Goal: Information Seeking & Learning: Compare options

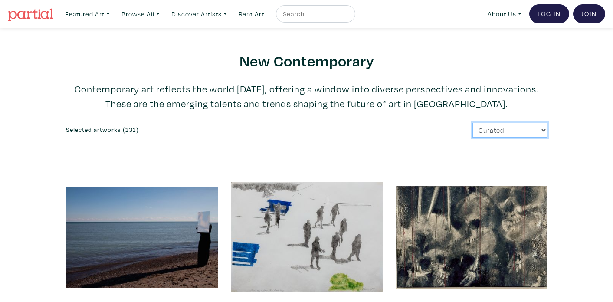
click at [510, 123] on select "Curated Newest Random Price: Low to High Price: High to Low" at bounding box center [509, 130] width 75 height 15
select select "price_desc"
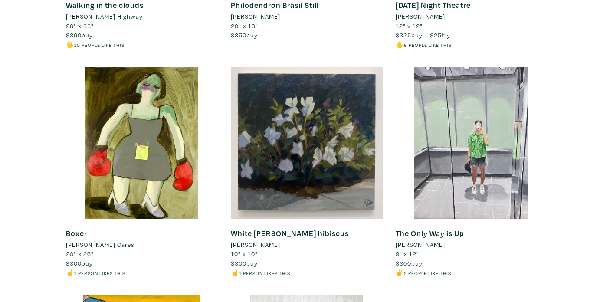
scroll to position [7418, 0]
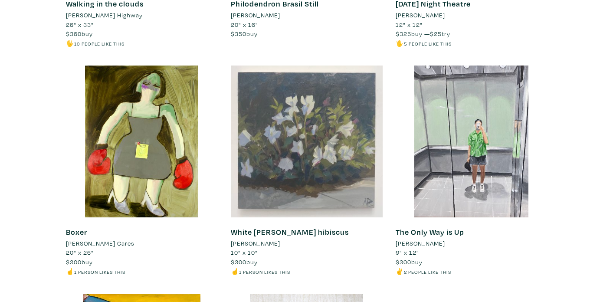
click at [317, 154] on div at bounding box center [307, 142] width 152 height 152
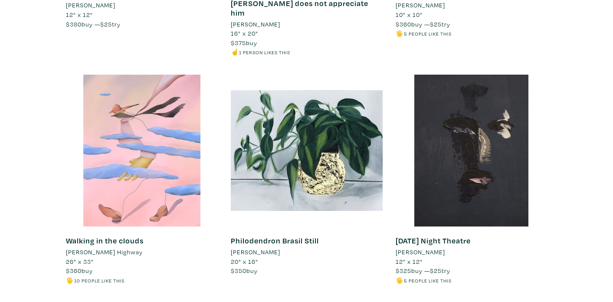
scroll to position [7177, 0]
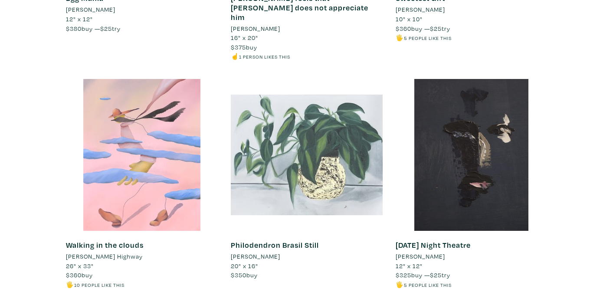
click at [336, 164] on div at bounding box center [307, 155] width 152 height 152
click at [315, 190] on div at bounding box center [307, 155] width 152 height 152
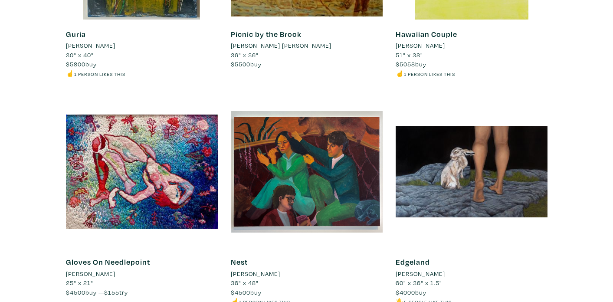
scroll to position [528, 0]
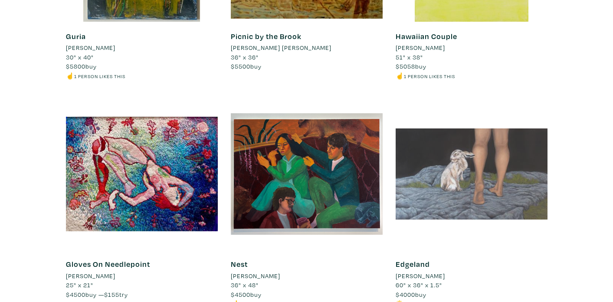
click at [482, 191] on div at bounding box center [472, 174] width 152 height 152
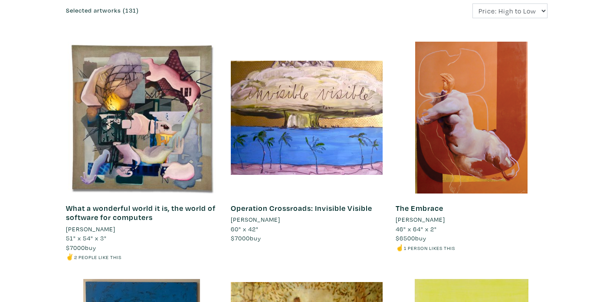
scroll to position [0, 0]
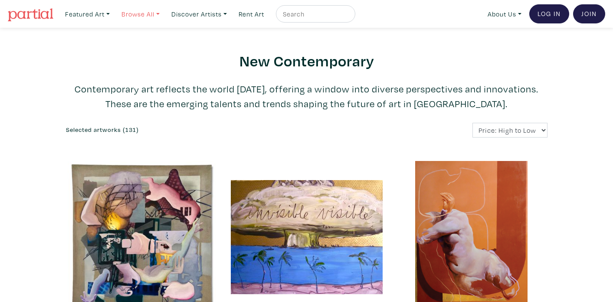
click at [160, 15] on link "Browse All" at bounding box center [141, 14] width 46 height 18
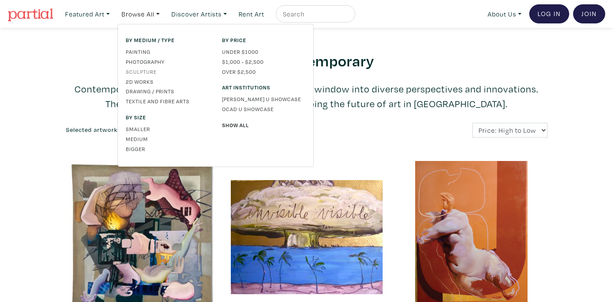
click at [142, 70] on link "Sculpture" at bounding box center [167, 72] width 83 height 8
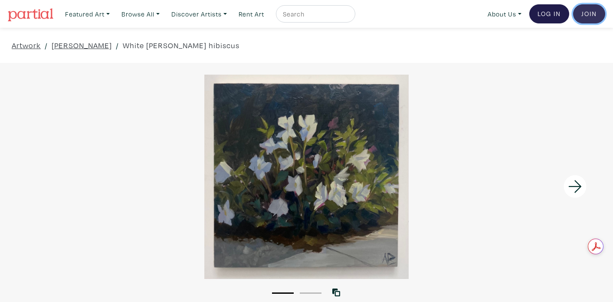
click at [591, 13] on link "Join the Community" at bounding box center [589, 13] width 32 height 19
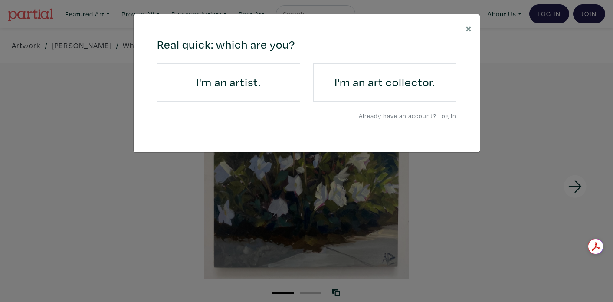
click at [341, 84] on h4 "I'm an art collector." at bounding box center [384, 82] width 119 height 14
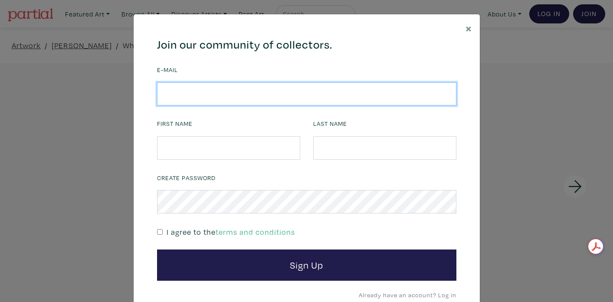
click at [311, 92] on input "email" at bounding box center [306, 93] width 299 height 23
type input "elise.lemle@gmail.com"
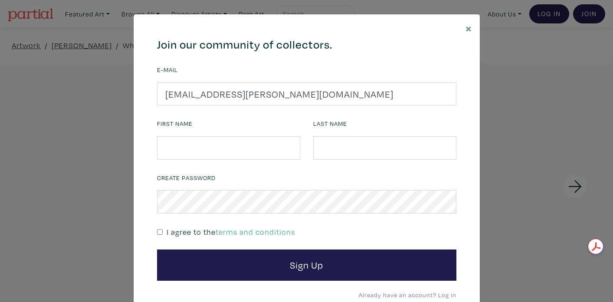
type input "Elise"
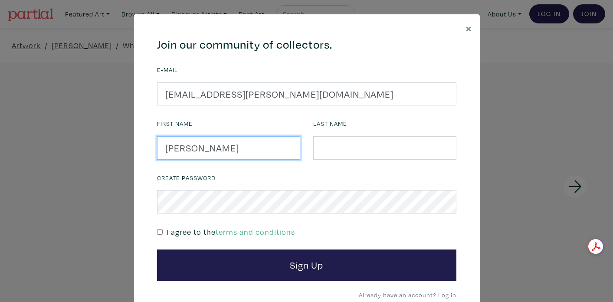
type input "Lemle"
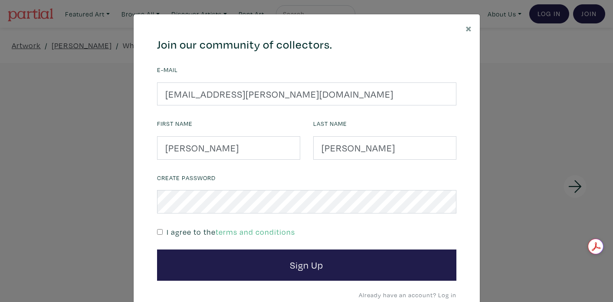
click at [202, 234] on p "I agree to the terms and conditions" at bounding box center [231, 232] width 128 height 12
click at [160, 230] on input "checkbox" at bounding box center [160, 232] width 6 height 6
checkbox input "true"
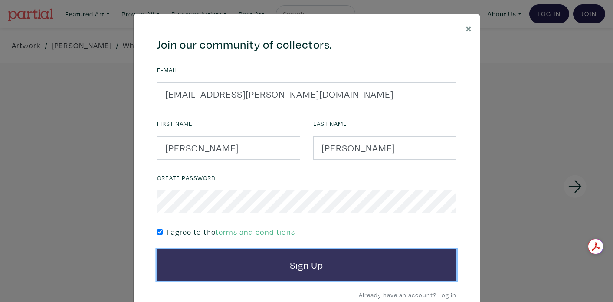
click at [196, 271] on button "Sign Up" at bounding box center [306, 264] width 299 height 31
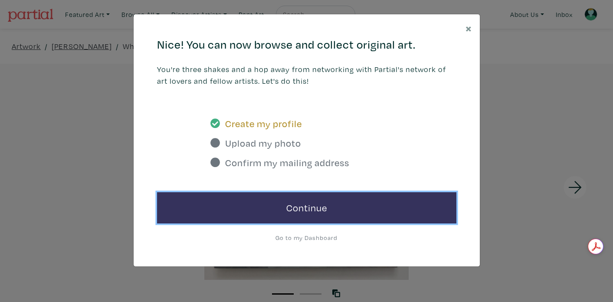
click at [321, 211] on link "Continue" at bounding box center [306, 207] width 299 height 31
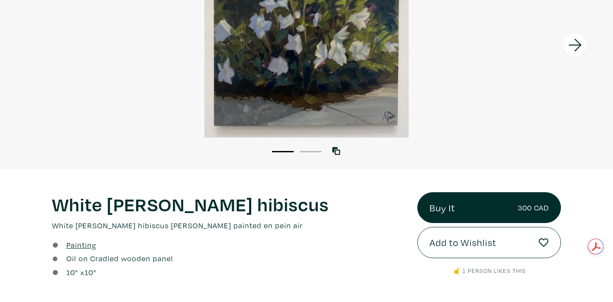
scroll to position [156, 0]
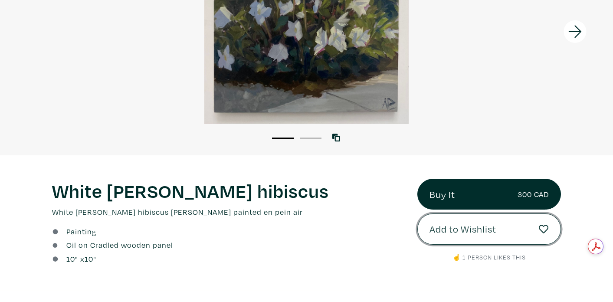
click at [447, 237] on button "Add to Wishlist" at bounding box center [489, 228] width 144 height 31
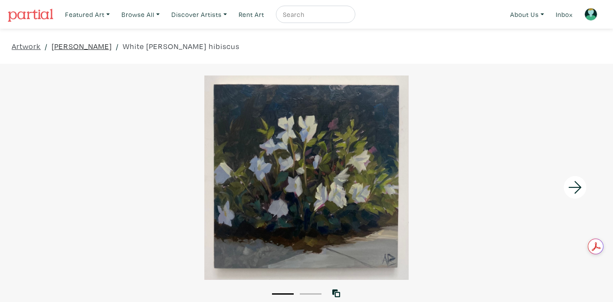
click at [77, 46] on link "[PERSON_NAME]" at bounding box center [82, 46] width 60 height 12
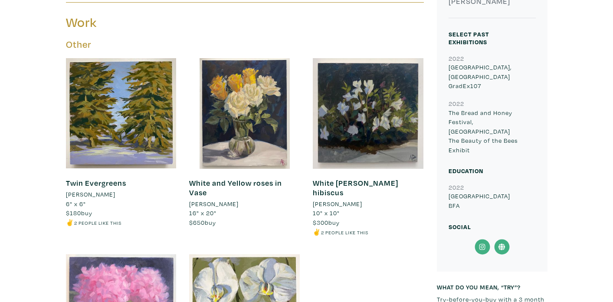
scroll to position [319, 0]
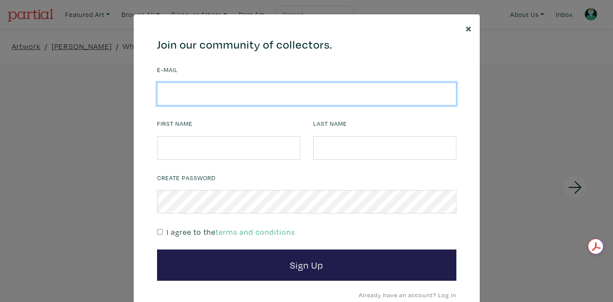
type input "elise.lemle@gmail.com"
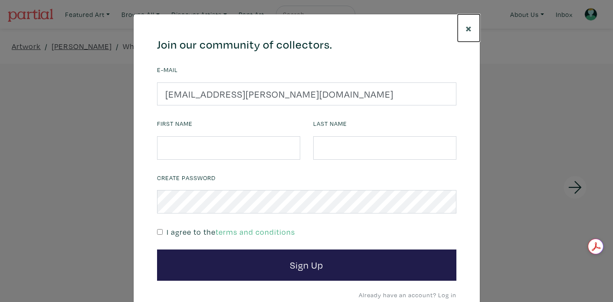
click at [475, 26] on button "×" at bounding box center [469, 27] width 22 height 27
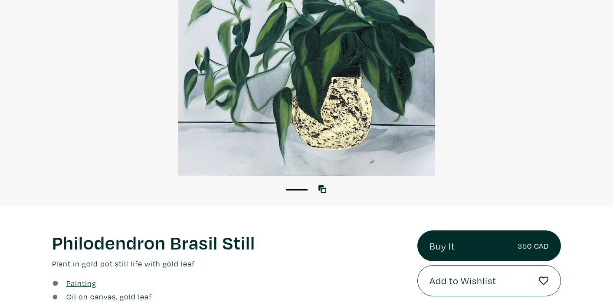
scroll to position [111, 0]
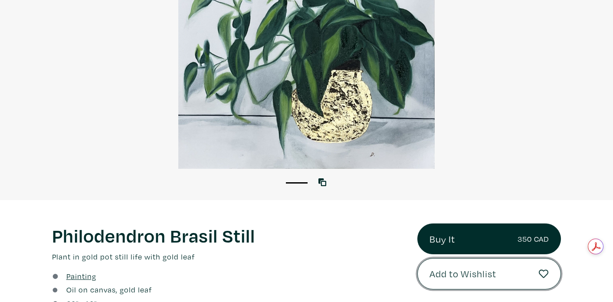
click at [452, 269] on span "Add to Wishlist" at bounding box center [462, 273] width 67 height 15
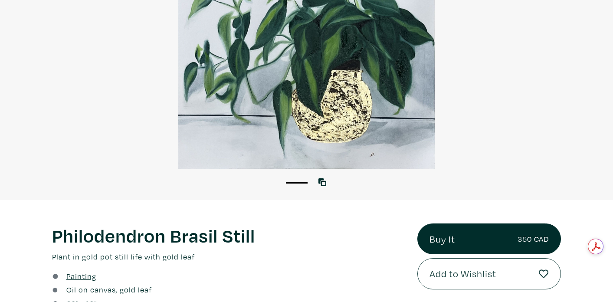
scroll to position [125, 0]
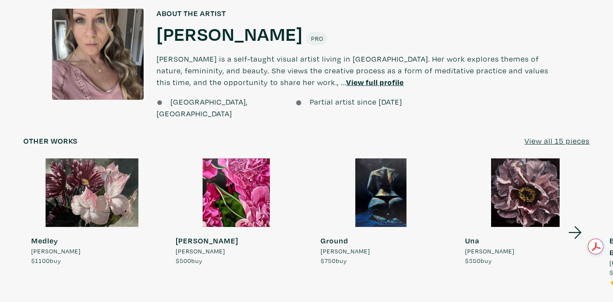
scroll to position [642, 0]
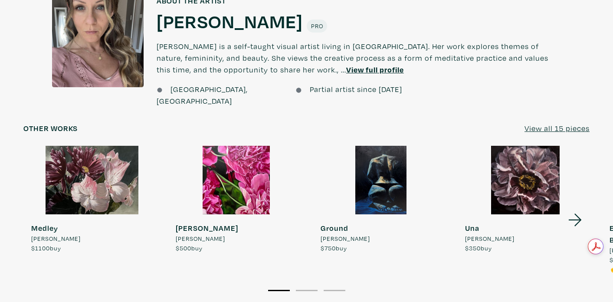
click at [549, 123] on u "View all 15 pieces" at bounding box center [556, 128] width 65 height 10
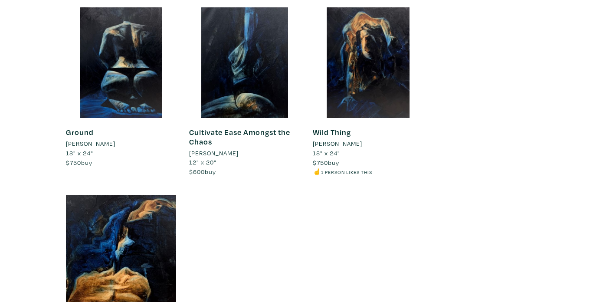
scroll to position [1140, 0]
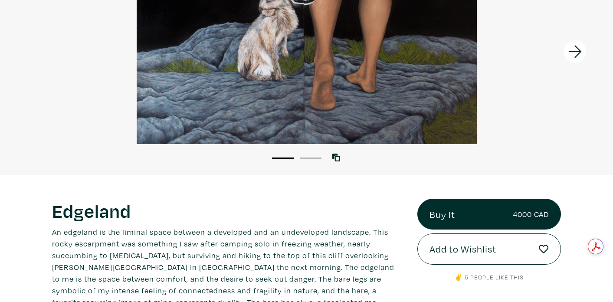
scroll to position [158, 0]
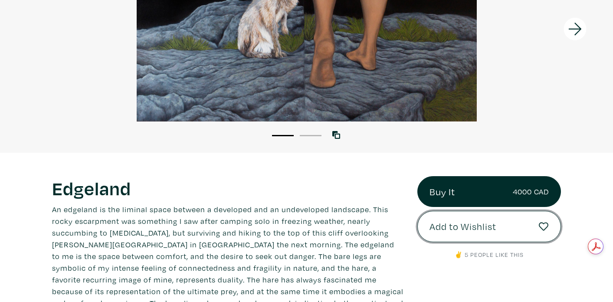
click at [488, 227] on span "Add to Wishlist" at bounding box center [462, 226] width 67 height 15
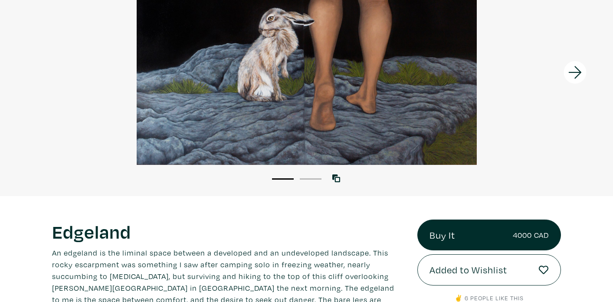
scroll to position [74, 0]
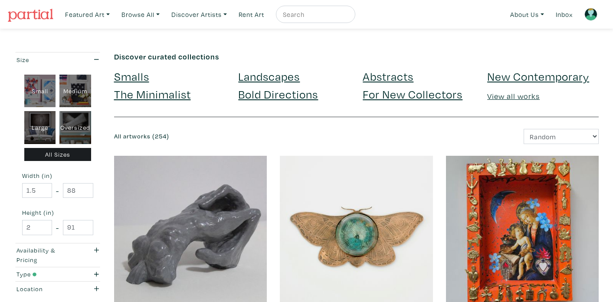
click at [521, 78] on link "New Contemporary" at bounding box center [538, 76] width 102 height 15
click at [134, 95] on link "The Minimalist" at bounding box center [152, 93] width 77 height 15
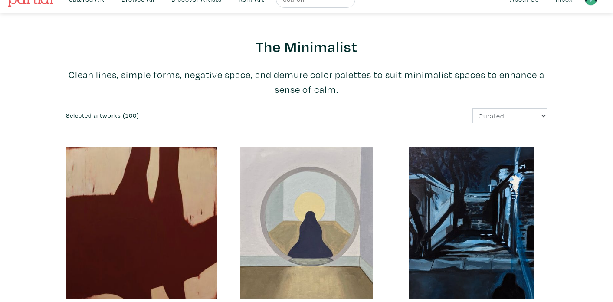
scroll to position [16, 0]
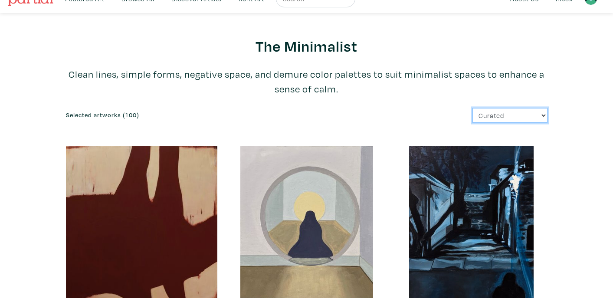
click at [475, 120] on select "Curated Newest Random Price: Low to High Price: High to Low" at bounding box center [509, 115] width 75 height 15
select select "price_desc"
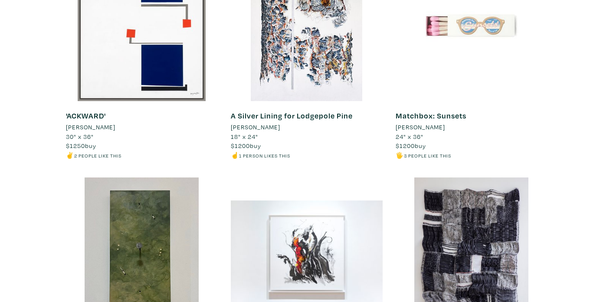
scroll to position [2247, 0]
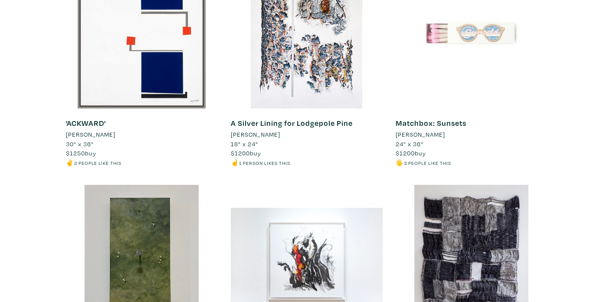
click at [502, 41] on div at bounding box center [472, 33] width 152 height 152
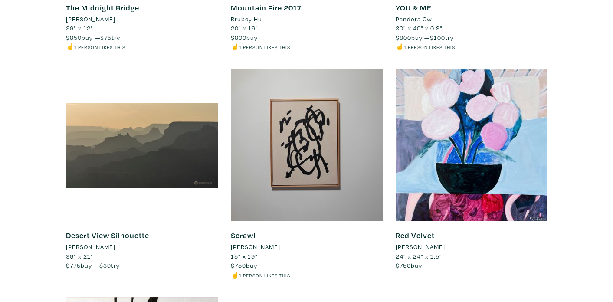
scroll to position [3269, 0]
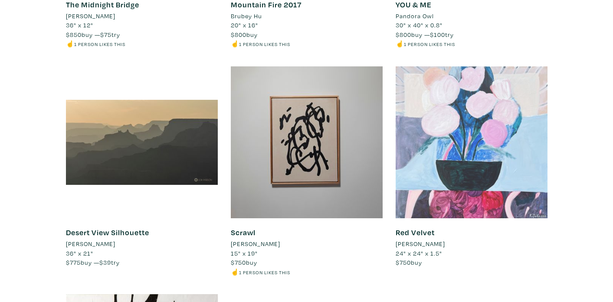
click at [434, 147] on div at bounding box center [472, 142] width 152 height 152
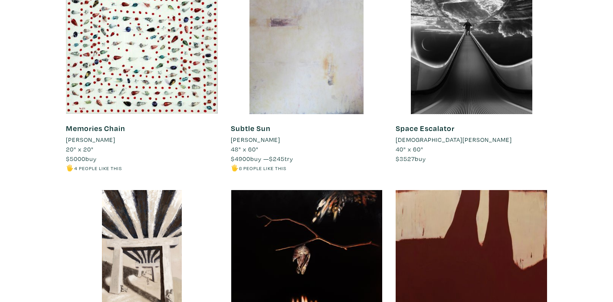
scroll to position [0, 0]
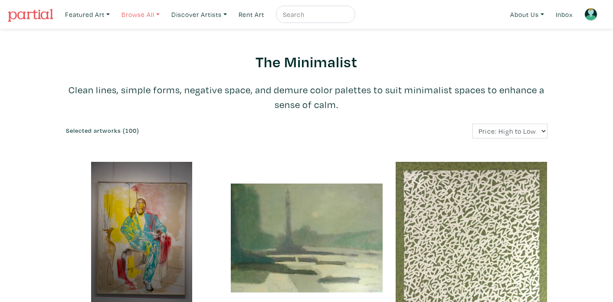
click at [153, 18] on link "Browse All" at bounding box center [141, 15] width 46 height 18
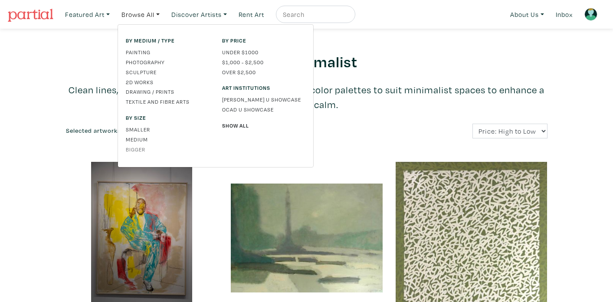
click at [140, 147] on link "Bigger" at bounding box center [167, 149] width 83 height 8
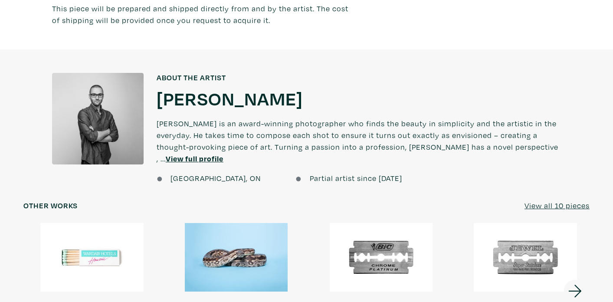
scroll to position [565, 0]
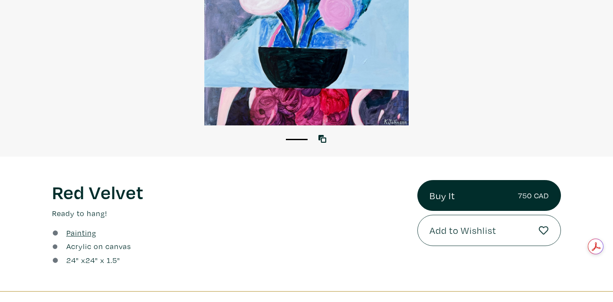
scroll to position [156, 0]
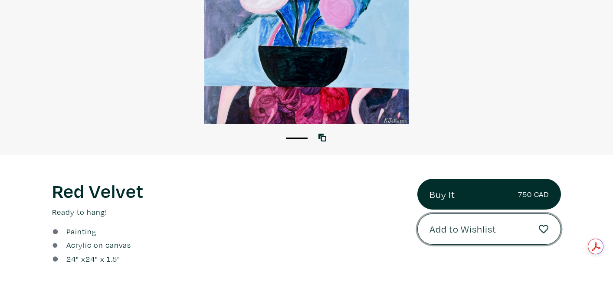
click at [439, 234] on span "Add to Wishlist" at bounding box center [462, 229] width 67 height 15
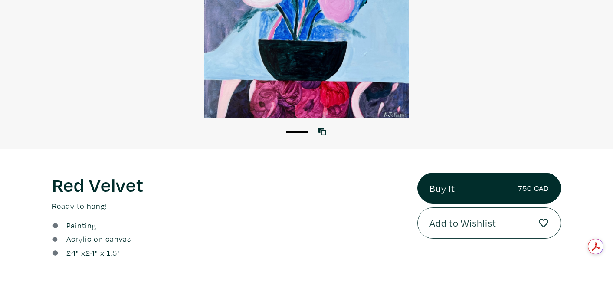
scroll to position [168, 0]
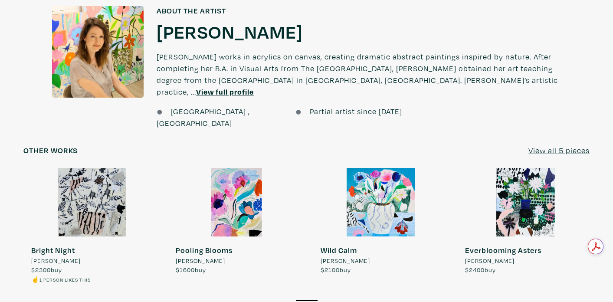
scroll to position [628, 0]
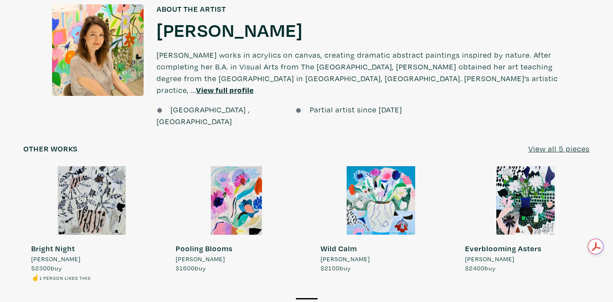
click at [557, 144] on u "View all 5 pieces" at bounding box center [558, 149] width 61 height 10
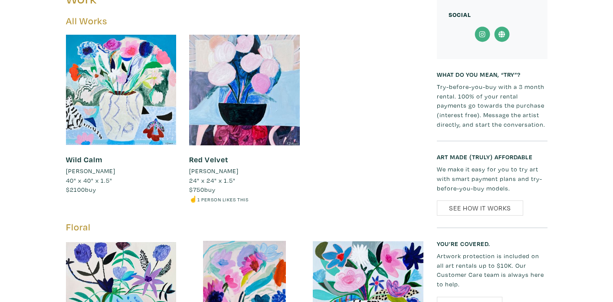
scroll to position [404, 0]
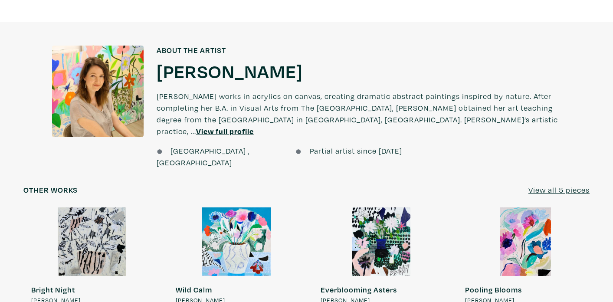
scroll to position [504, 0]
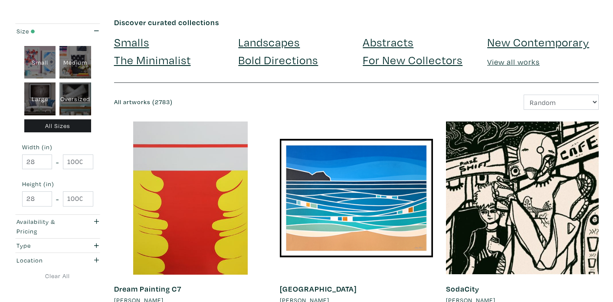
scroll to position [38, 0]
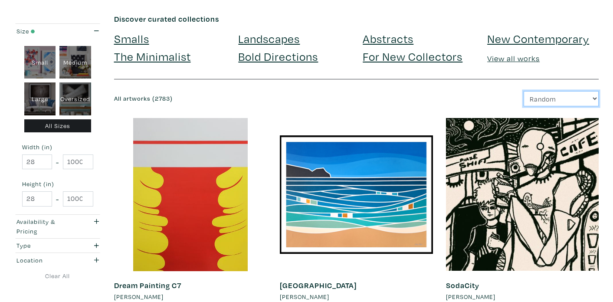
click at [539, 98] on select "Newest Random Price: Low to High Price: High to Low" at bounding box center [561, 98] width 75 height 15
select select "price_desc"
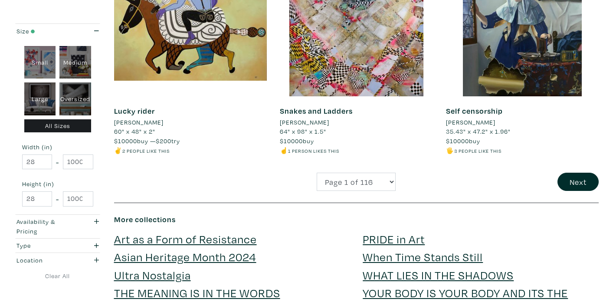
scroll to position [1879, 0]
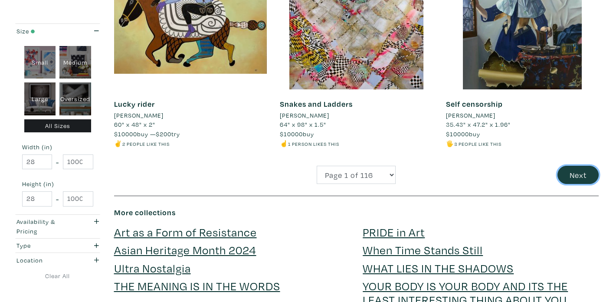
click at [584, 166] on button "Next" at bounding box center [577, 175] width 41 height 19
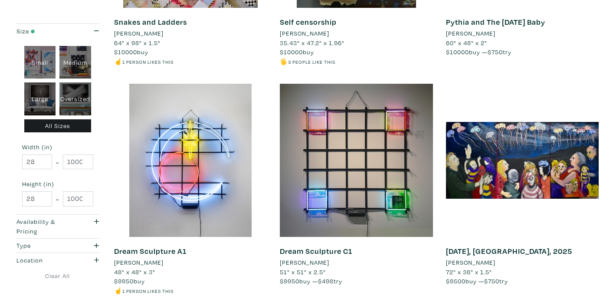
scroll to position [315, 0]
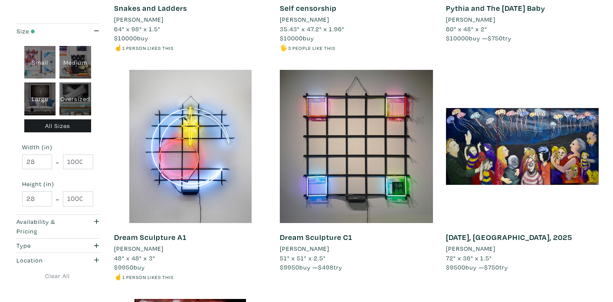
click at [288, 250] on li "[PERSON_NAME]" at bounding box center [304, 249] width 49 height 10
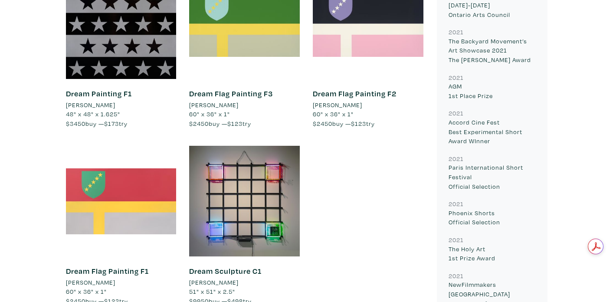
scroll to position [3778, 0]
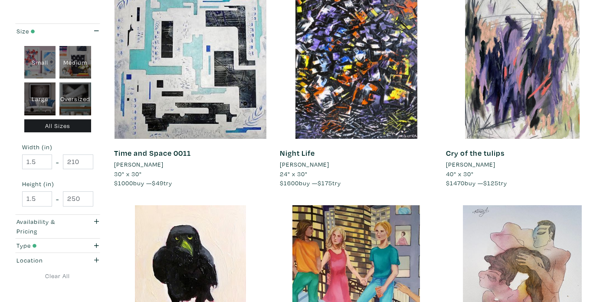
scroll to position [190, 0]
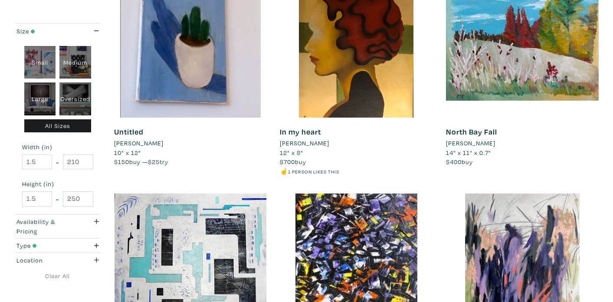
click at [68, 101] on div "Oversized" at bounding box center [75, 98] width 32 height 33
type input "48"
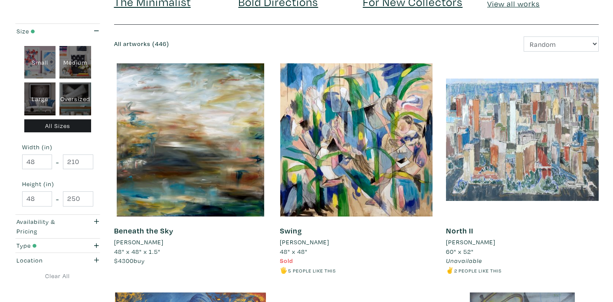
scroll to position [108, 0]
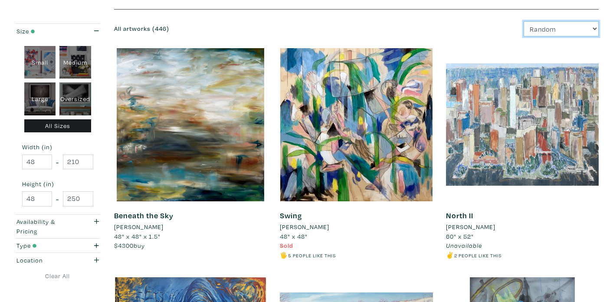
click at [579, 28] on select "Newest Random Price: Low to High Price: High to Low" at bounding box center [561, 28] width 75 height 15
select select "price_desc"
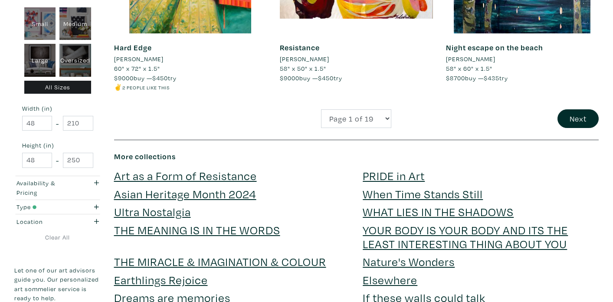
scroll to position [1951, 0]
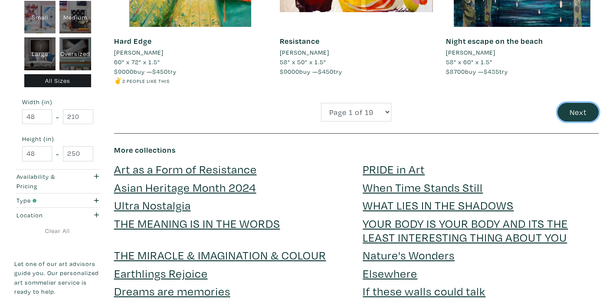
click at [584, 103] on button "Next" at bounding box center [577, 112] width 41 height 19
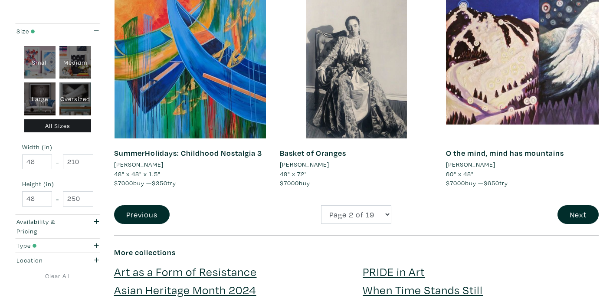
scroll to position [1838, 0]
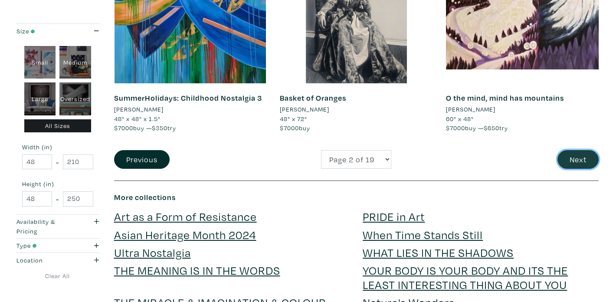
click at [585, 160] on button "Next" at bounding box center [577, 159] width 41 height 19
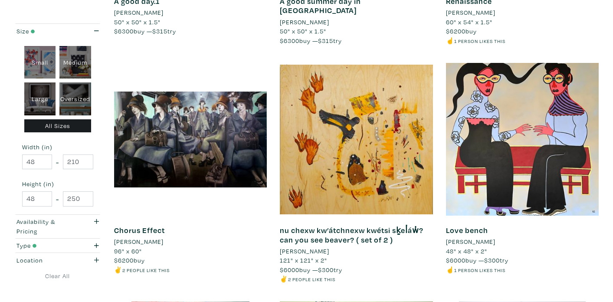
scroll to position [1143, 0]
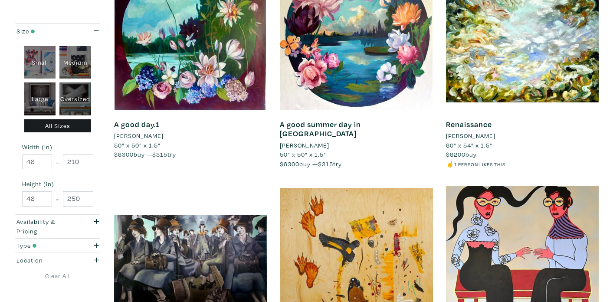
click at [291, 141] on li "[PERSON_NAME]" at bounding box center [304, 146] width 49 height 10
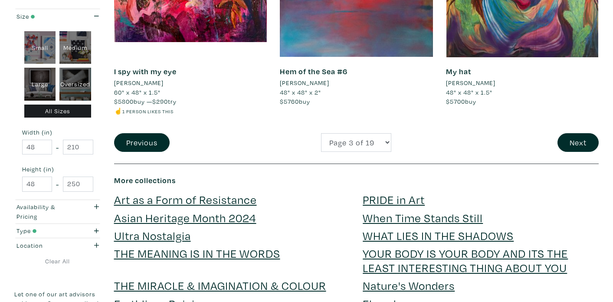
scroll to position [1907, 0]
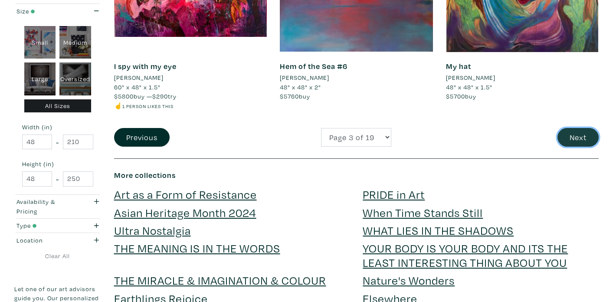
click at [584, 128] on button "Next" at bounding box center [577, 137] width 41 height 19
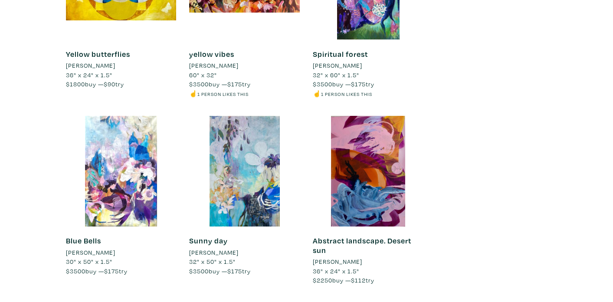
scroll to position [2342, 0]
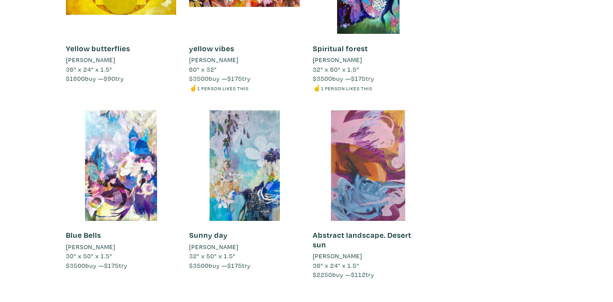
click at [351, 165] on div at bounding box center [368, 165] width 111 height 111
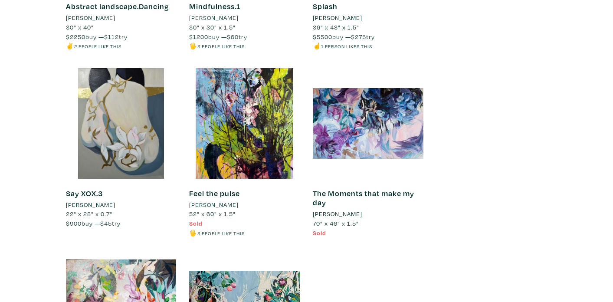
scroll to position [3313, 0]
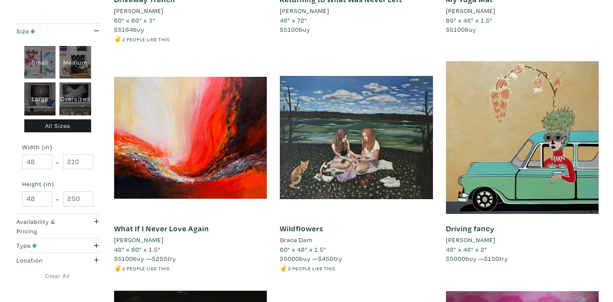
scroll to position [1469, 0]
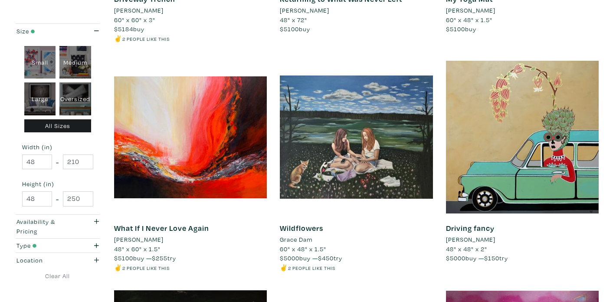
click at [305, 235] on li "Grace Dam" at bounding box center [296, 240] width 33 height 10
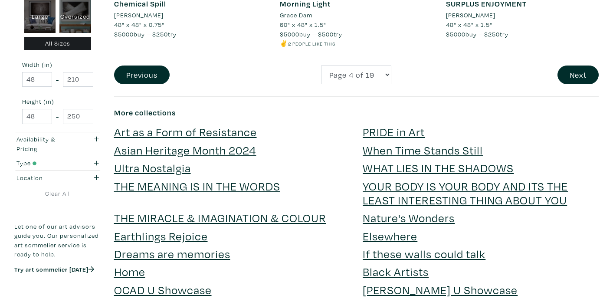
scroll to position [1931, 0]
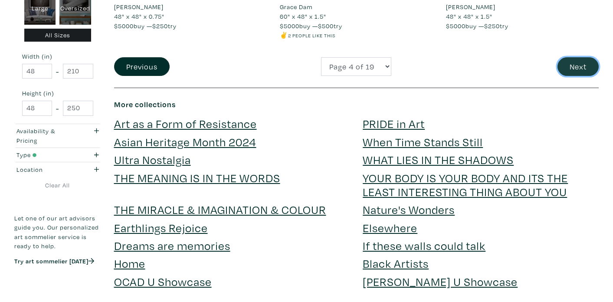
click at [585, 57] on button "Next" at bounding box center [577, 66] width 41 height 19
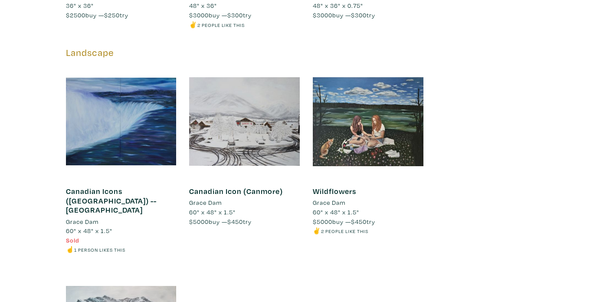
scroll to position [1874, 0]
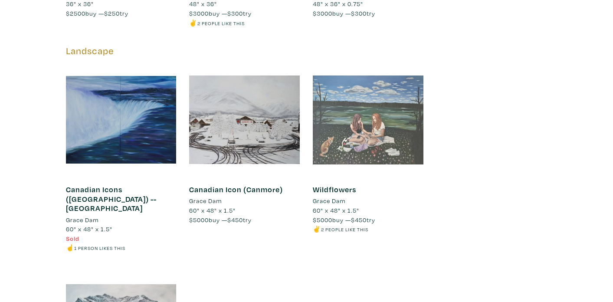
click at [336, 121] on div at bounding box center [368, 120] width 111 height 111
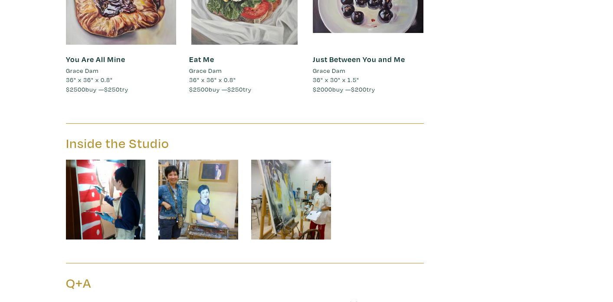
scroll to position [2633, 0]
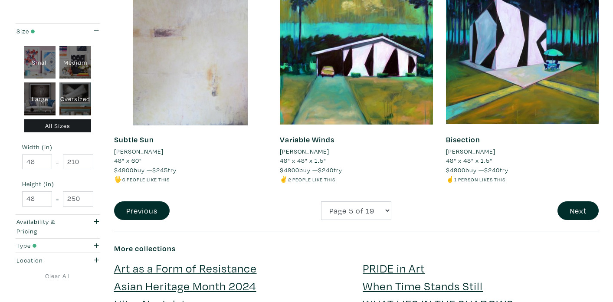
scroll to position [1807, 0]
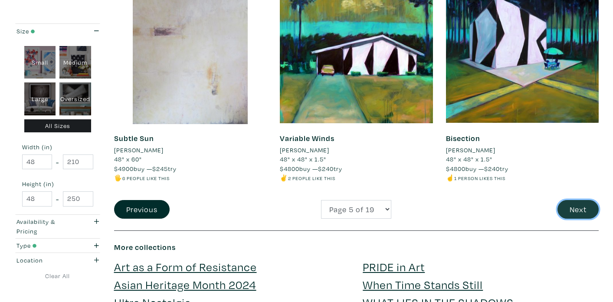
click at [572, 200] on button "Next" at bounding box center [577, 209] width 41 height 19
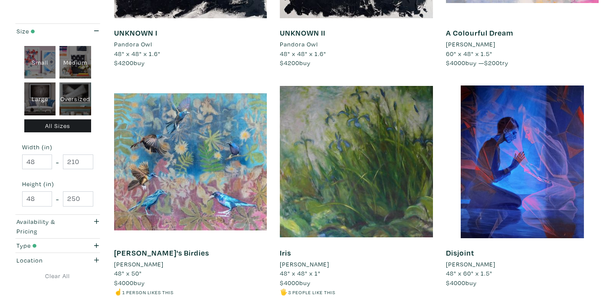
scroll to position [1235, 0]
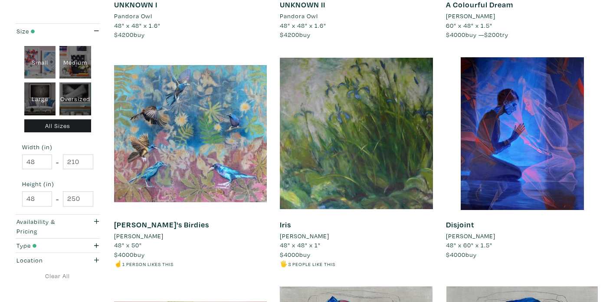
click at [133, 234] on li "[PERSON_NAME]" at bounding box center [138, 236] width 49 height 10
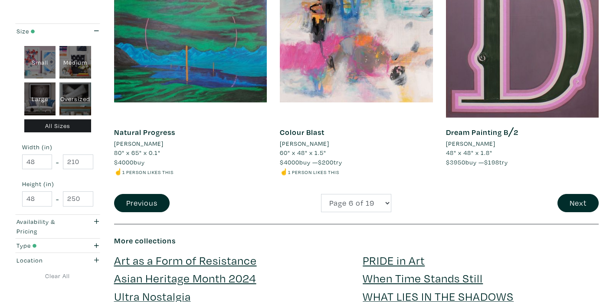
scroll to position [1788, 0]
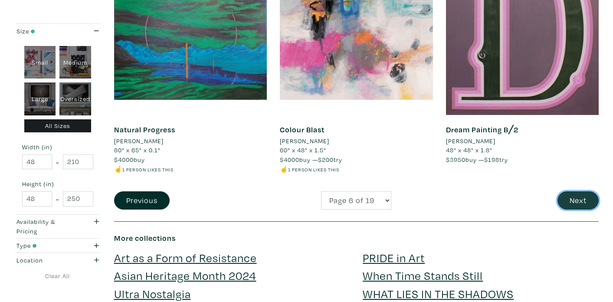
click at [583, 200] on button "Next" at bounding box center [577, 200] width 41 height 19
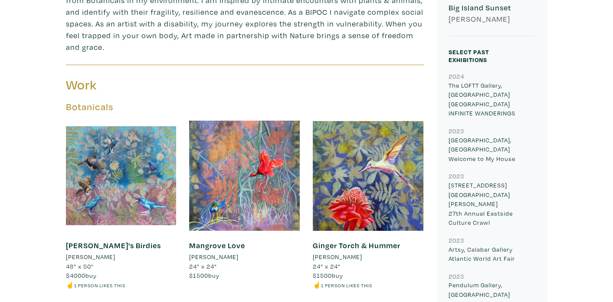
scroll to position [324, 0]
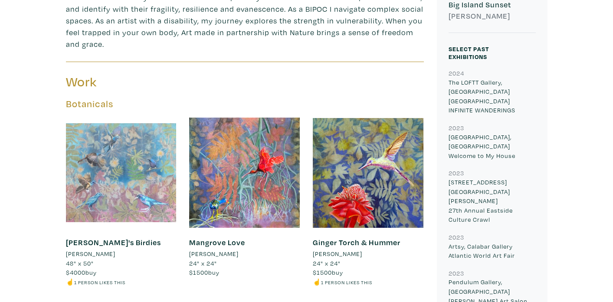
click at [96, 172] on div at bounding box center [121, 173] width 111 height 111
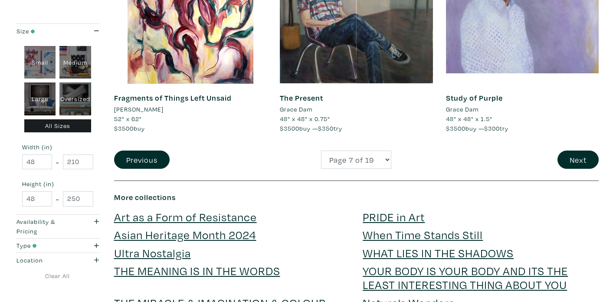
scroll to position [1805, 0]
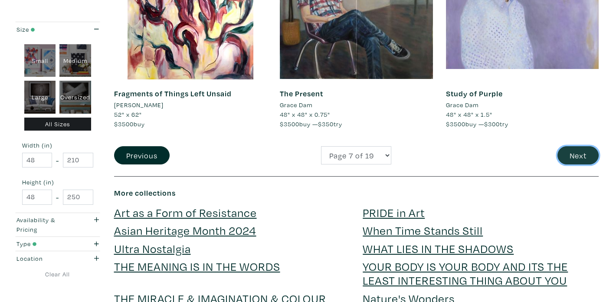
click at [566, 155] on button "Next" at bounding box center [577, 155] width 41 height 19
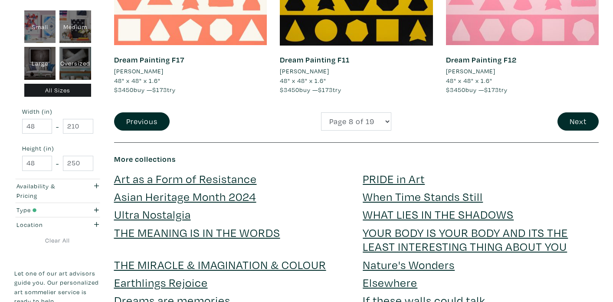
scroll to position [1817, 0]
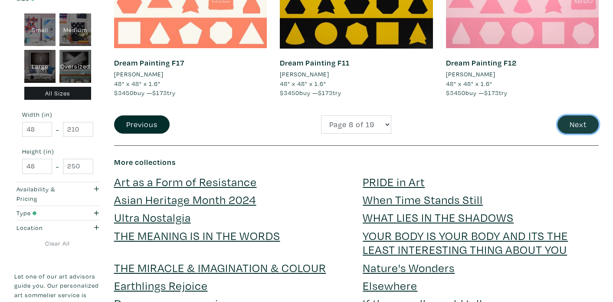
click at [577, 119] on button "Next" at bounding box center [577, 124] width 41 height 19
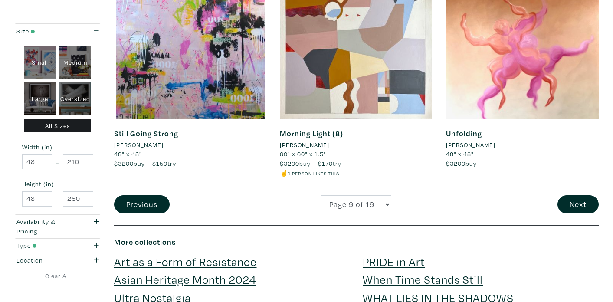
scroll to position [1794, 0]
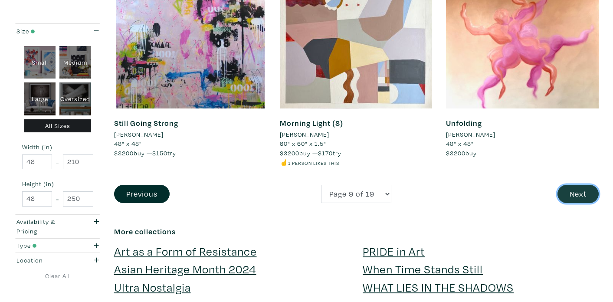
click at [567, 187] on button "Next" at bounding box center [577, 194] width 41 height 19
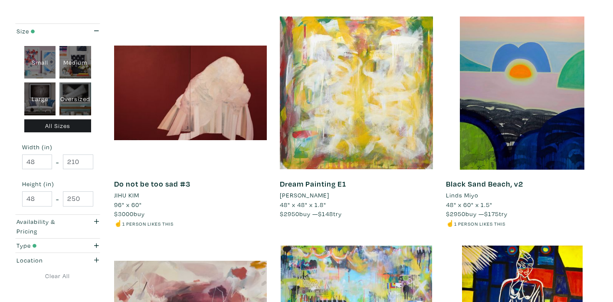
scroll to position [831, 0]
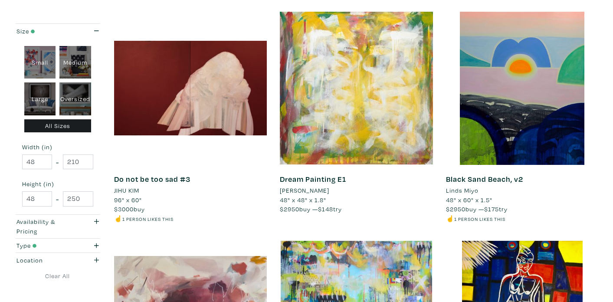
click at [126, 189] on li "JIHU KIM" at bounding box center [126, 191] width 25 height 10
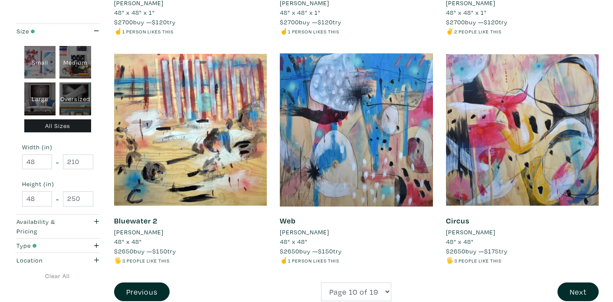
scroll to position [1722, 0]
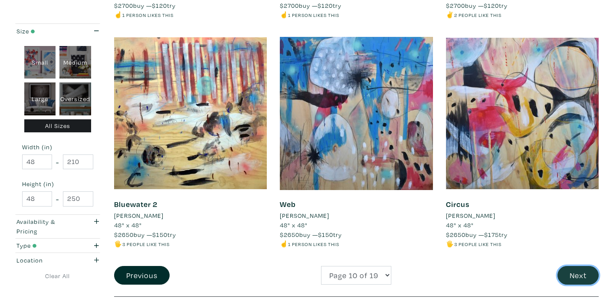
click at [576, 278] on button "Next" at bounding box center [577, 275] width 41 height 19
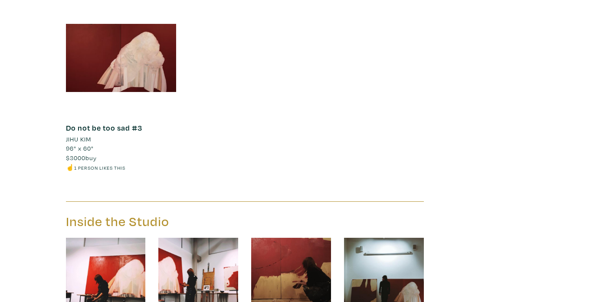
scroll to position [1046, 0]
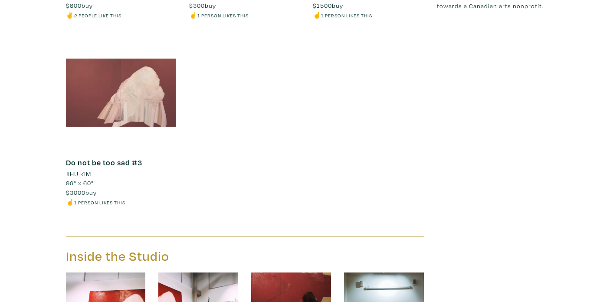
click at [95, 104] on div at bounding box center [121, 92] width 111 height 111
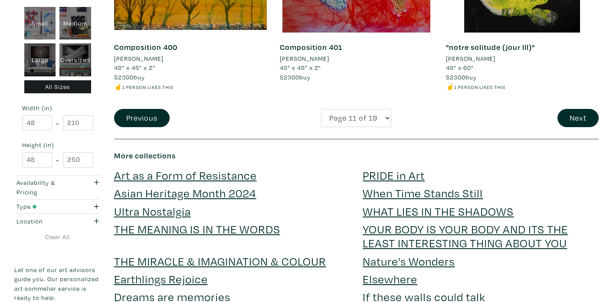
scroll to position [1880, 0]
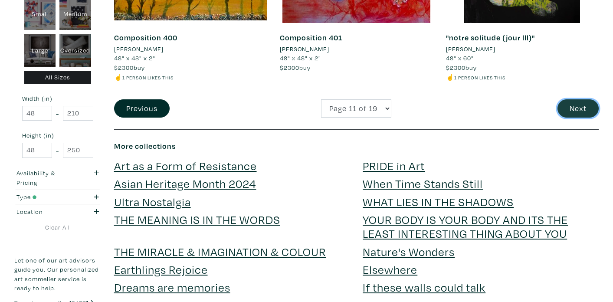
click at [572, 107] on button "Next" at bounding box center [577, 108] width 41 height 19
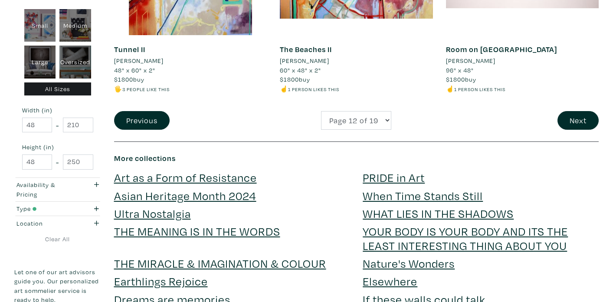
scroll to position [1865, 0]
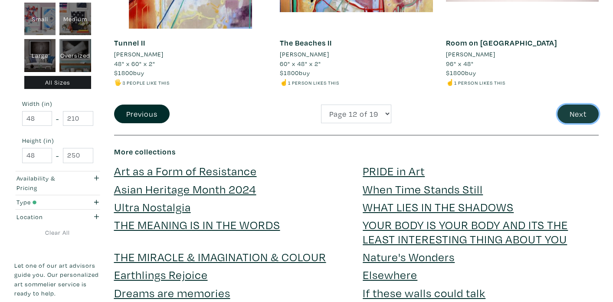
click at [584, 119] on button "Next" at bounding box center [577, 114] width 41 height 19
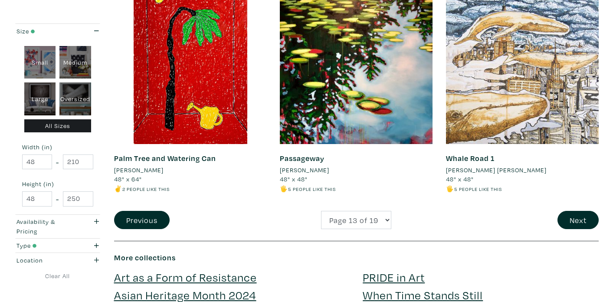
scroll to position [1815, 0]
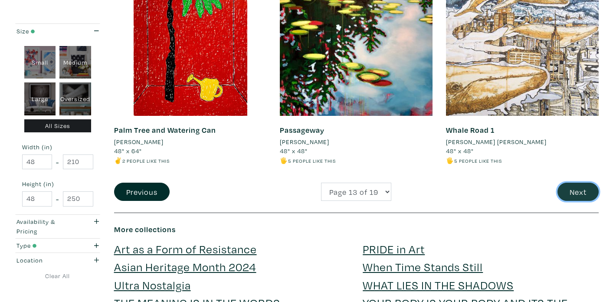
click at [570, 189] on button "Next" at bounding box center [577, 192] width 41 height 19
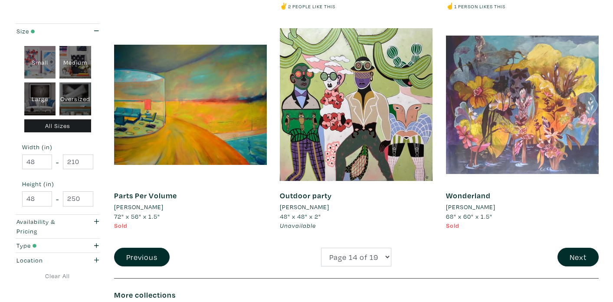
scroll to position [1667, 0]
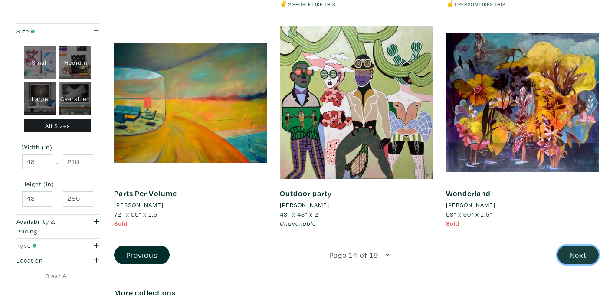
click at [570, 256] on button "Next" at bounding box center [577, 255] width 41 height 19
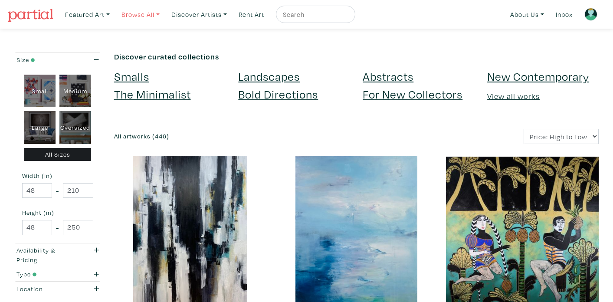
click at [137, 16] on link "Browse All" at bounding box center [141, 15] width 46 height 18
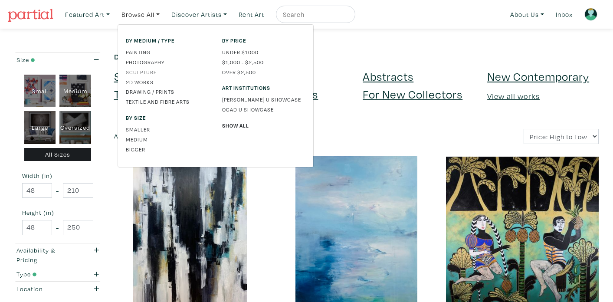
click at [143, 72] on link "Sculpture" at bounding box center [167, 72] width 83 height 8
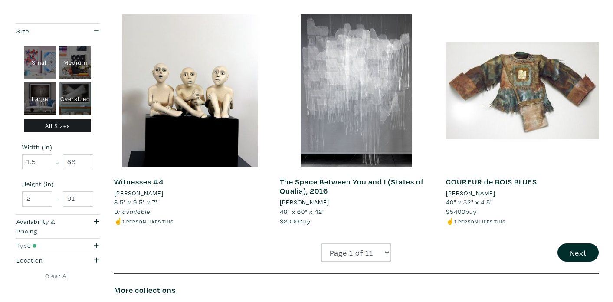
scroll to position [1709, 0]
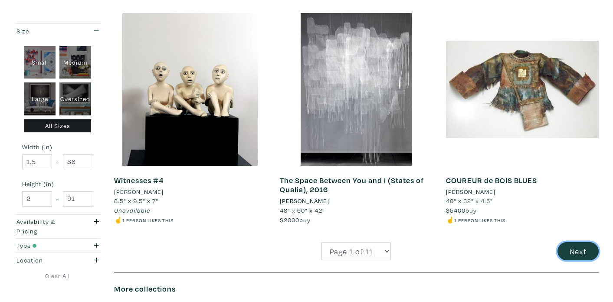
click at [562, 249] on button "Next" at bounding box center [577, 251] width 41 height 19
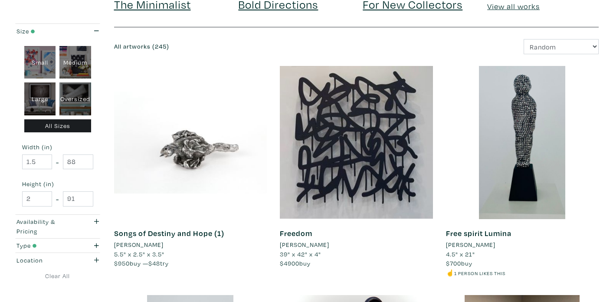
scroll to position [88, 0]
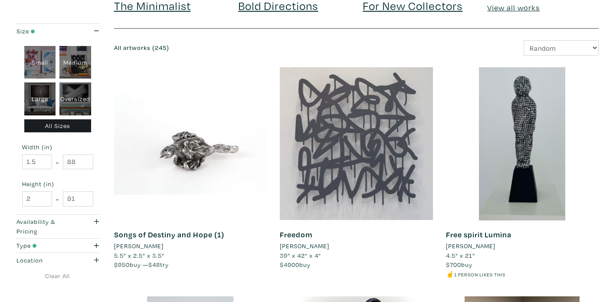
click at [386, 171] on div at bounding box center [356, 143] width 153 height 153
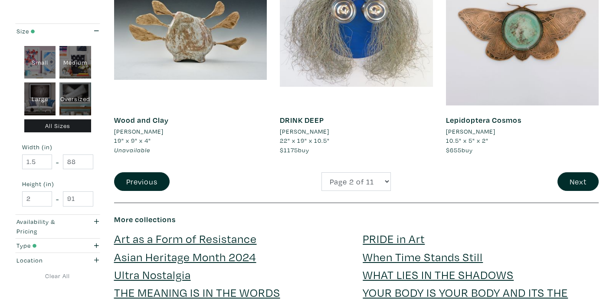
scroll to position [1816, 0]
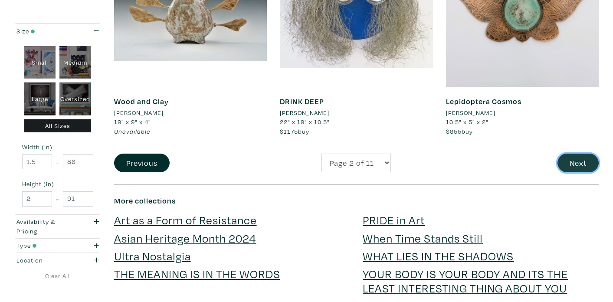
click at [571, 157] on button "Next" at bounding box center [577, 163] width 41 height 19
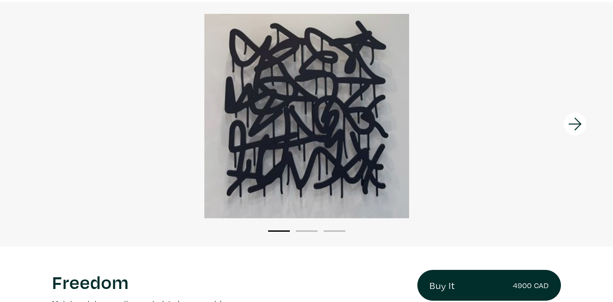
scroll to position [65, 0]
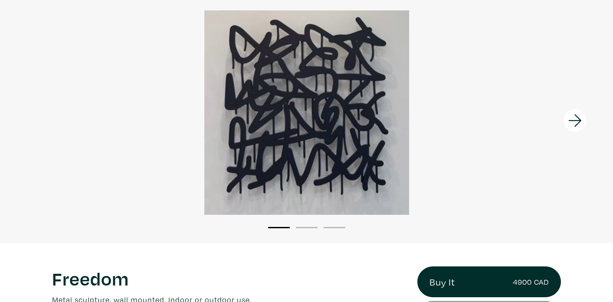
click at [575, 118] on icon at bounding box center [574, 120] width 29 height 23
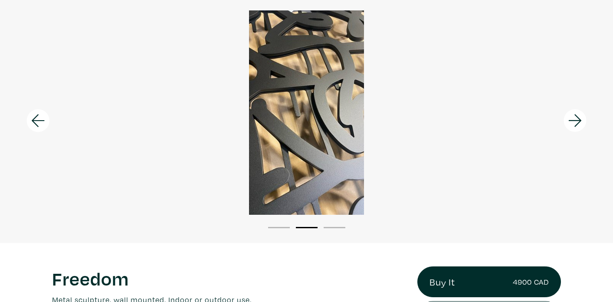
click at [575, 118] on icon at bounding box center [574, 120] width 29 height 23
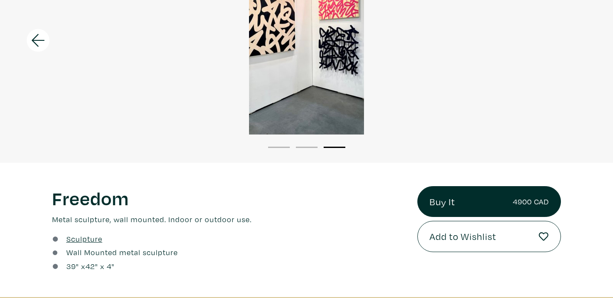
scroll to position [149, 0]
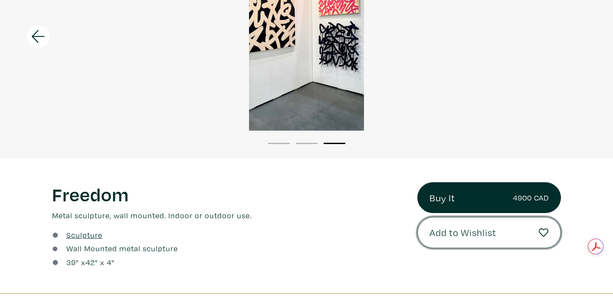
click at [518, 231] on button "Add to Wishlist" at bounding box center [489, 232] width 144 height 31
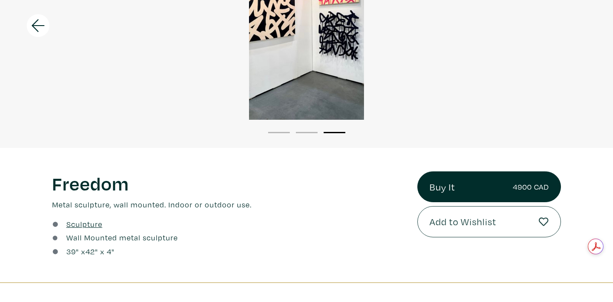
scroll to position [161, 0]
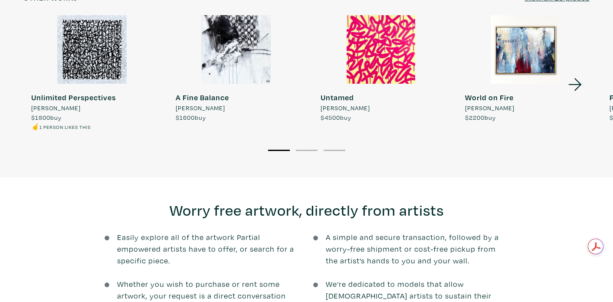
scroll to position [772, 0]
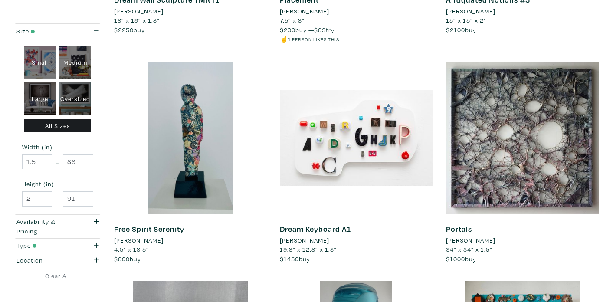
scroll to position [1462, 0]
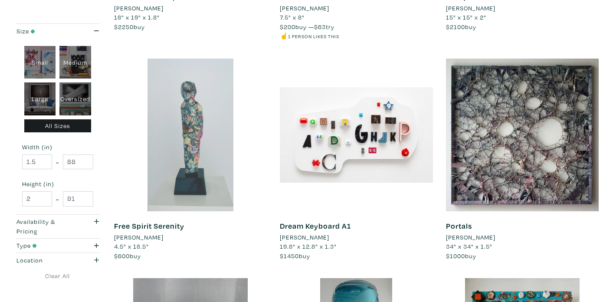
click at [208, 179] on div at bounding box center [190, 135] width 153 height 153
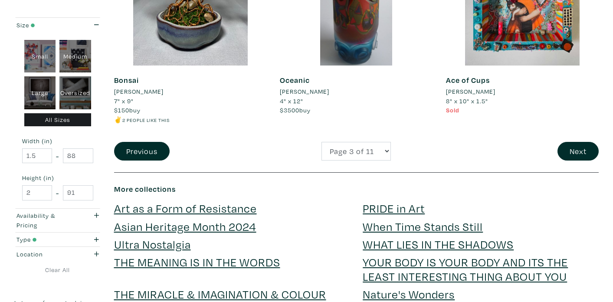
scroll to position [1854, 0]
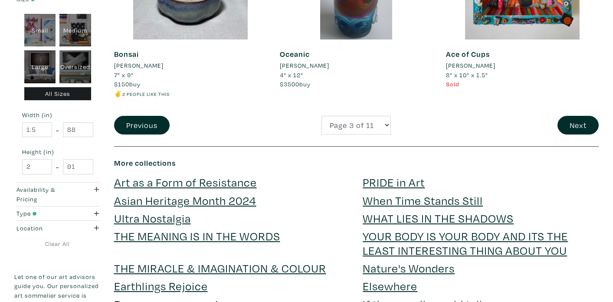
click at [576, 130] on button "Next" at bounding box center [577, 125] width 41 height 19
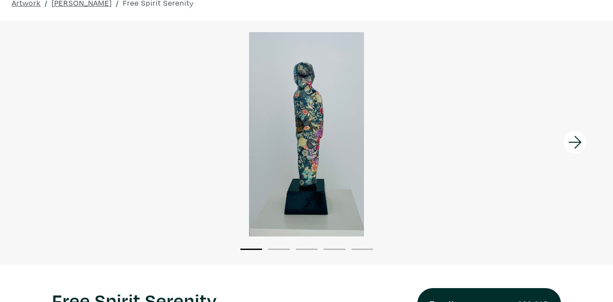
scroll to position [87, 0]
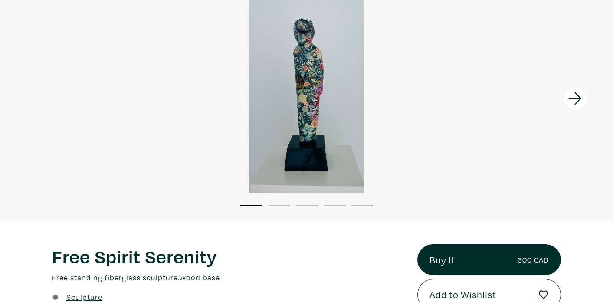
click at [570, 103] on icon at bounding box center [574, 98] width 29 height 23
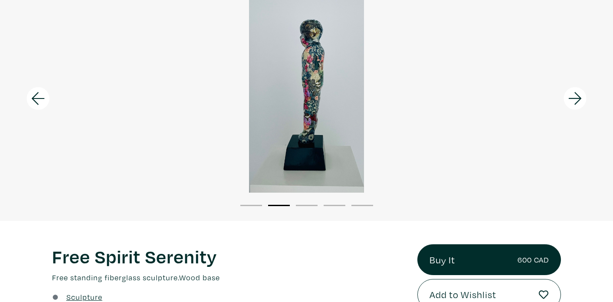
click at [570, 103] on icon at bounding box center [574, 98] width 29 height 23
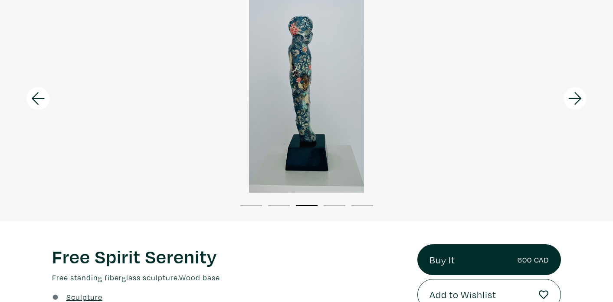
click at [570, 103] on icon at bounding box center [574, 98] width 29 height 23
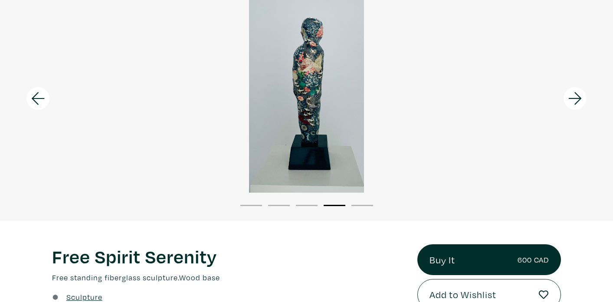
click at [570, 103] on icon at bounding box center [574, 98] width 29 height 23
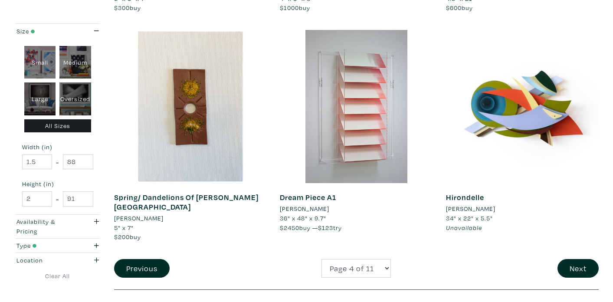
scroll to position [1706, 0]
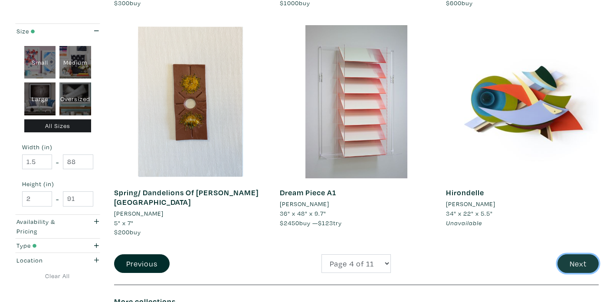
click at [589, 255] on button "Next" at bounding box center [577, 263] width 41 height 19
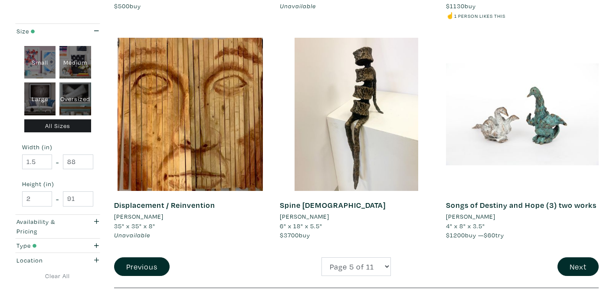
scroll to position [1706, 0]
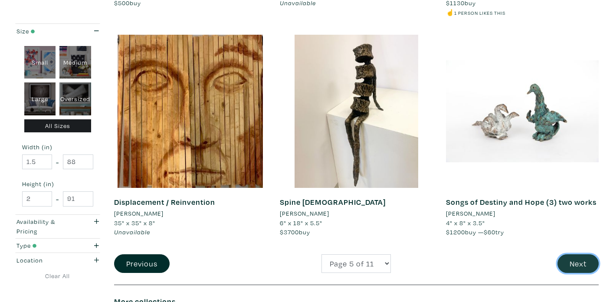
click at [579, 265] on button "Next" at bounding box center [577, 263] width 41 height 19
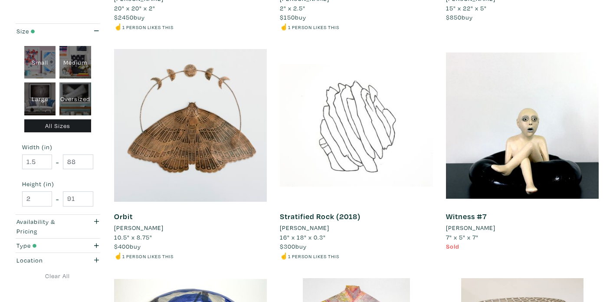
scroll to position [1011, 0]
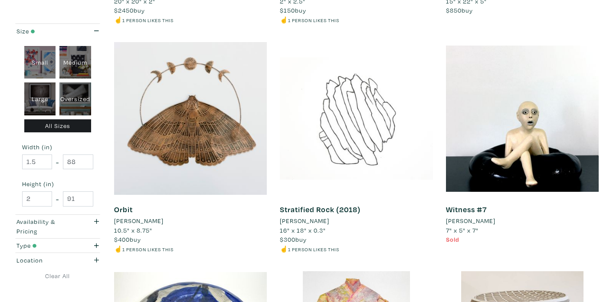
click at [373, 152] on div at bounding box center [356, 118] width 153 height 153
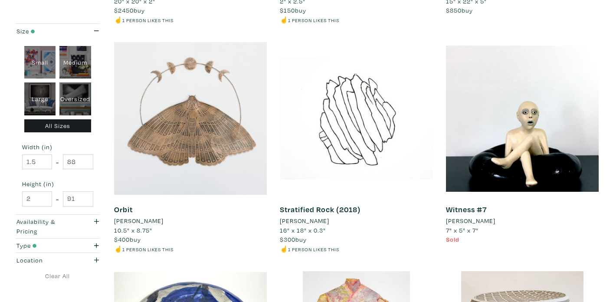
click at [205, 129] on div at bounding box center [190, 118] width 153 height 153
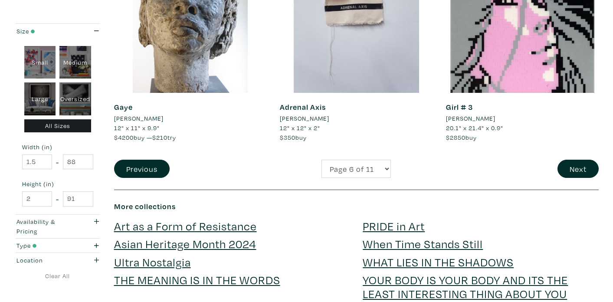
scroll to position [1854, 0]
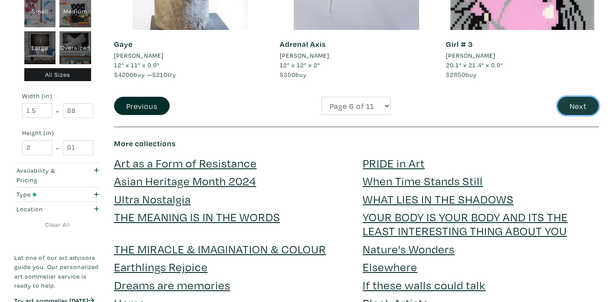
click at [570, 105] on button "Next" at bounding box center [577, 106] width 41 height 19
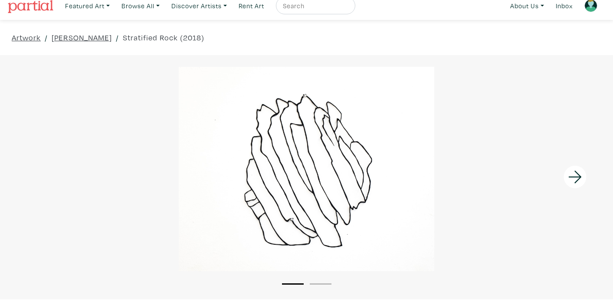
scroll to position [38, 0]
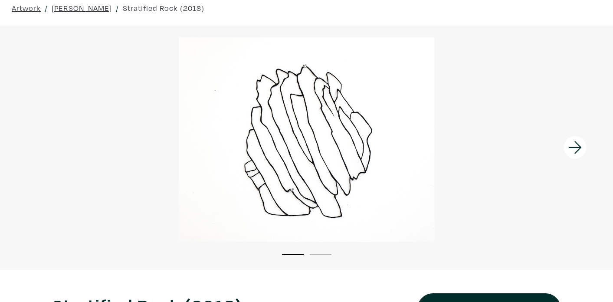
click at [576, 147] on icon at bounding box center [574, 147] width 13 height 13
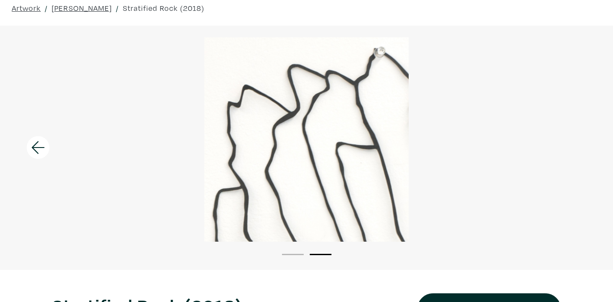
click at [576, 147] on div at bounding box center [306, 139] width 613 height 204
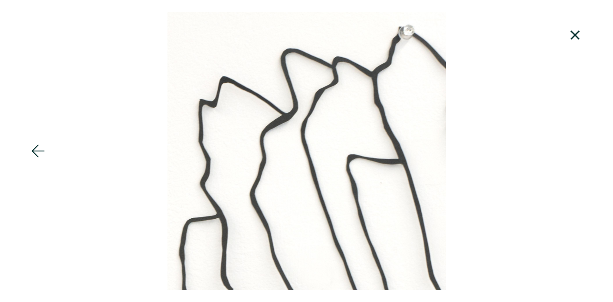
click at [571, 32] on icon at bounding box center [574, 34] width 9 height 9
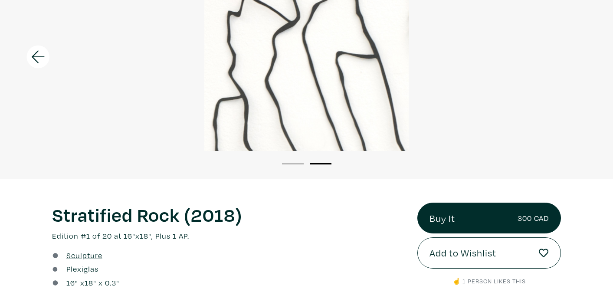
scroll to position [108, 0]
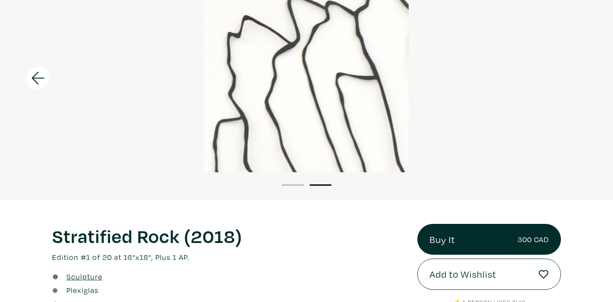
click at [43, 68] on icon at bounding box center [37, 77] width 29 height 23
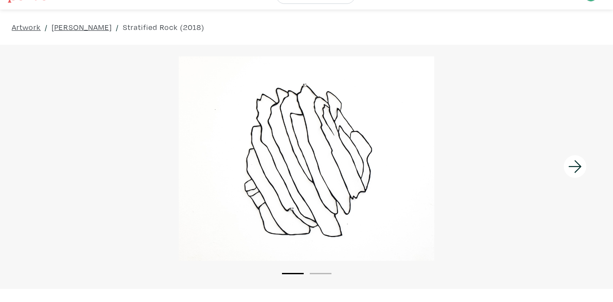
scroll to position [0, 0]
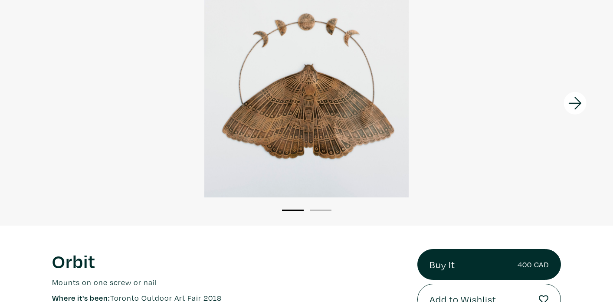
scroll to position [81, 0]
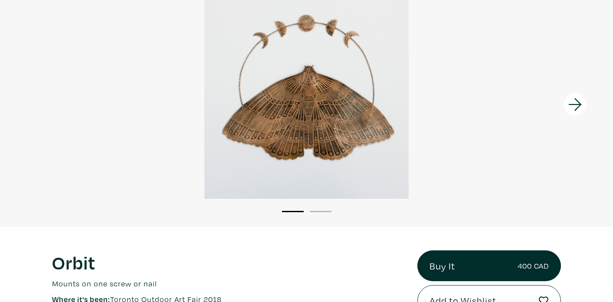
click at [577, 103] on icon at bounding box center [574, 104] width 29 height 23
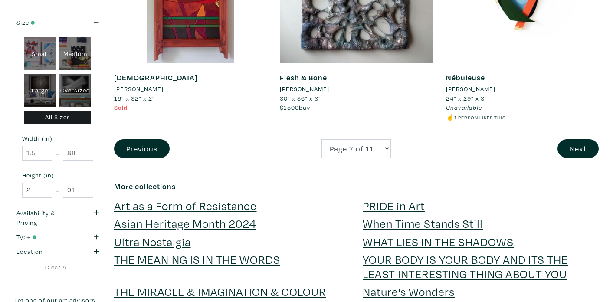
scroll to position [1870, 0]
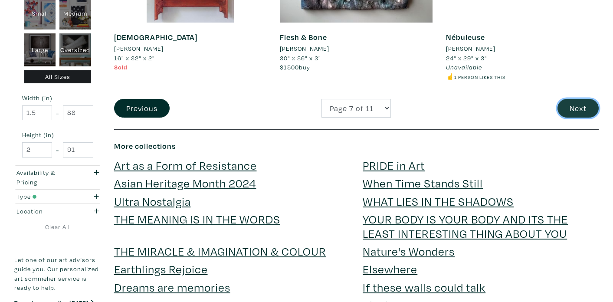
click at [588, 99] on button "Next" at bounding box center [577, 108] width 41 height 19
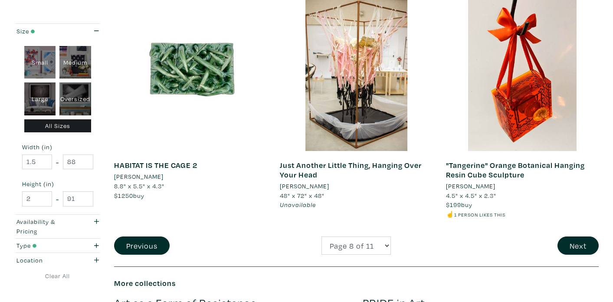
scroll to position [1878, 0]
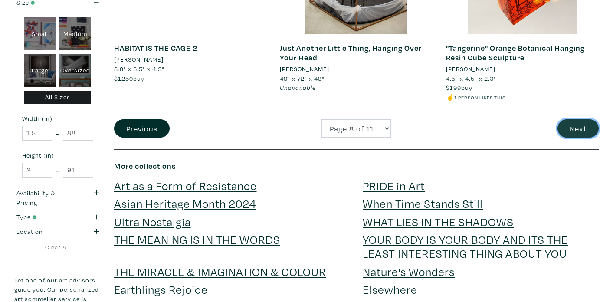
click at [586, 123] on button "Next" at bounding box center [577, 128] width 41 height 19
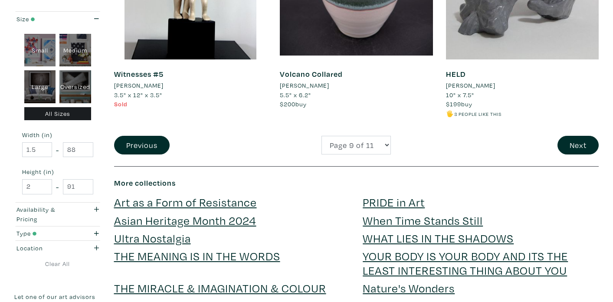
scroll to position [1852, 0]
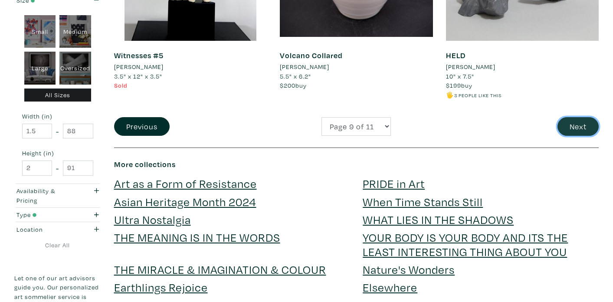
click at [576, 128] on button "Next" at bounding box center [577, 126] width 41 height 19
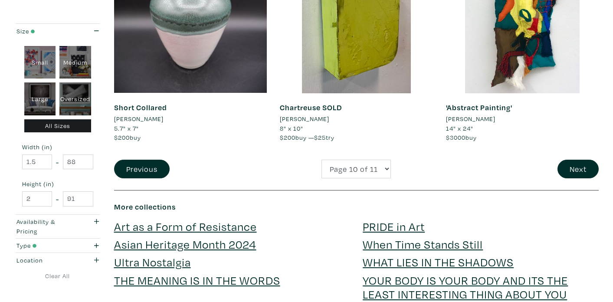
scroll to position [1801, 0]
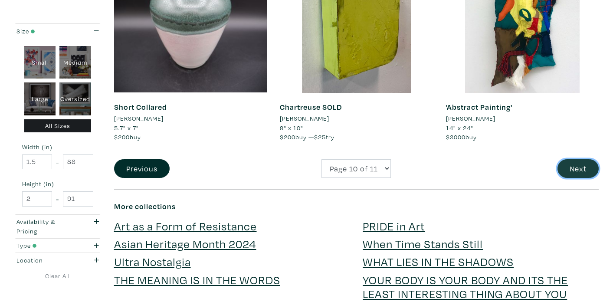
click at [579, 170] on button "Next" at bounding box center [577, 168] width 41 height 19
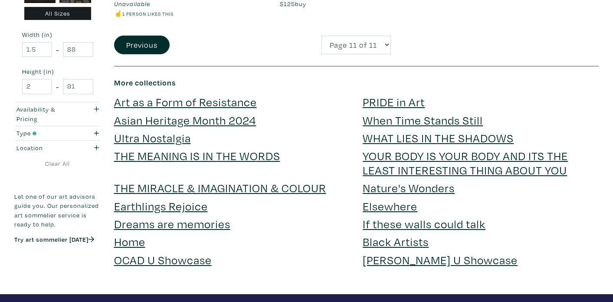
scroll to position [605, 0]
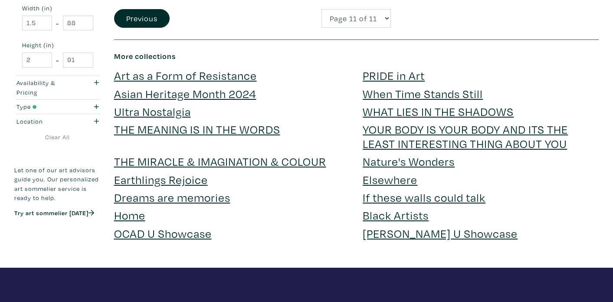
click at [407, 73] on link "PRIDE in Art" at bounding box center [394, 75] width 62 height 15
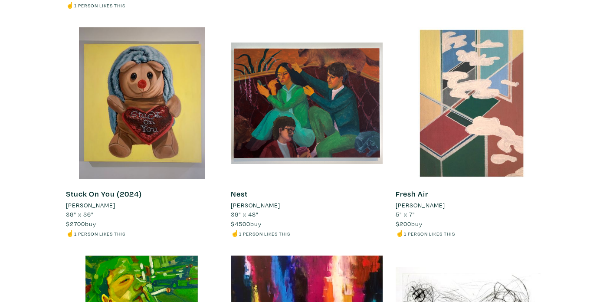
scroll to position [387, 0]
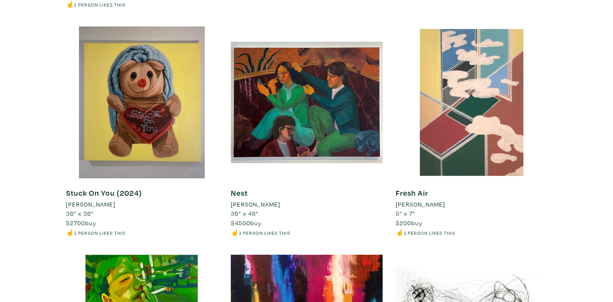
click at [92, 205] on li "River Smith" at bounding box center [90, 205] width 49 height 10
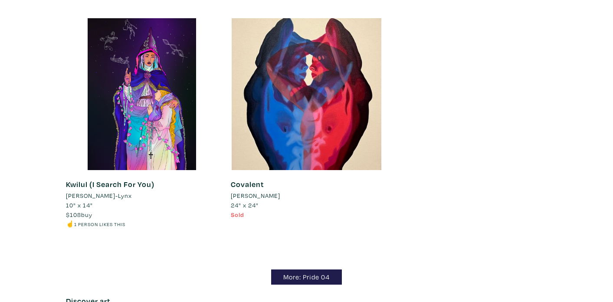
scroll to position [1117, 0]
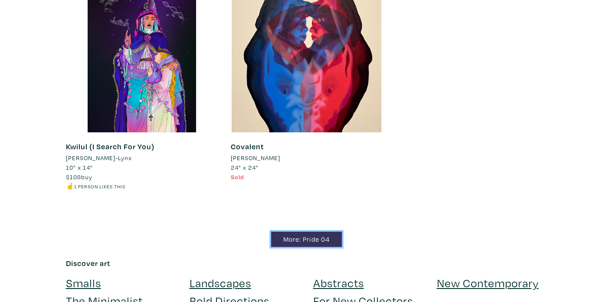
click at [284, 237] on link "More: Pride 04" at bounding box center [306, 239] width 71 height 15
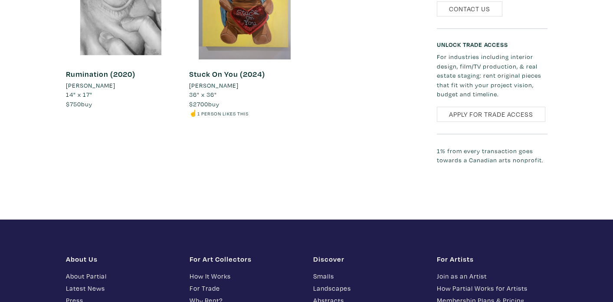
scroll to position [943, 0]
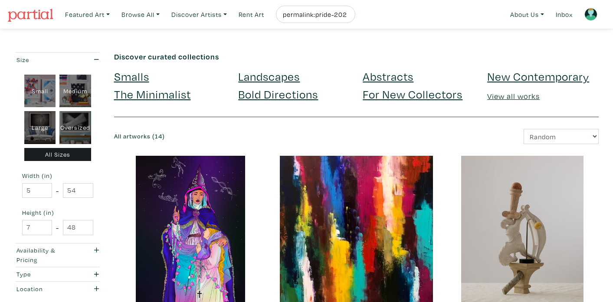
click at [265, 94] on link "Bold Directions" at bounding box center [278, 93] width 80 height 15
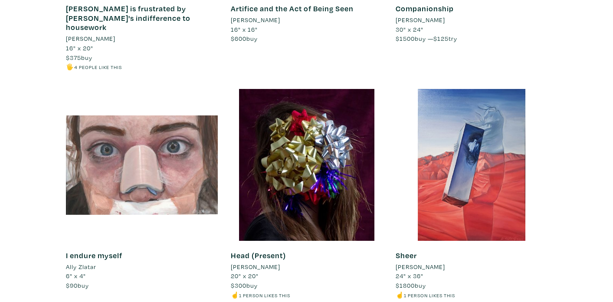
scroll to position [6013, 0]
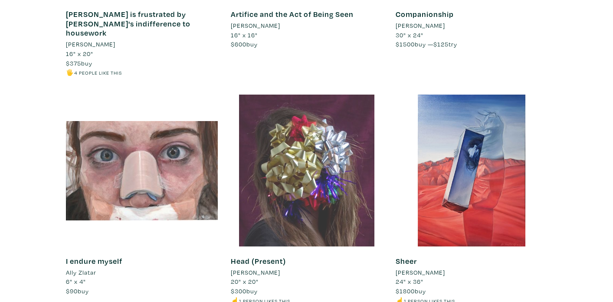
click at [272, 156] on div at bounding box center [307, 171] width 152 height 152
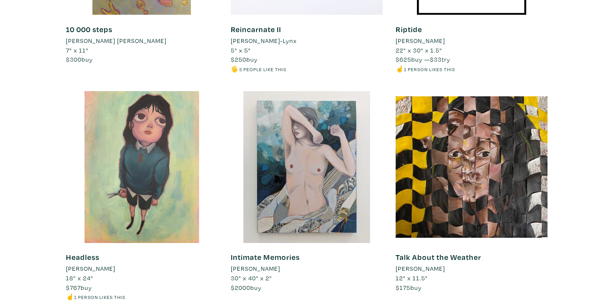
scroll to position [6705, 0]
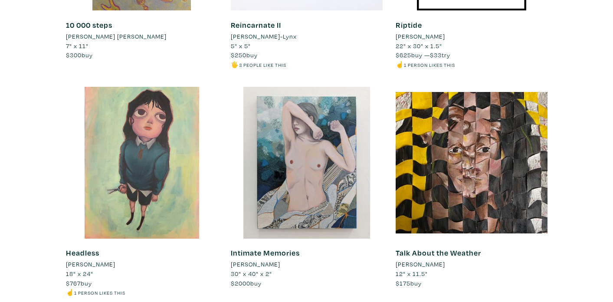
click at [247, 259] on li "Cissy Shi" at bounding box center [255, 264] width 49 height 10
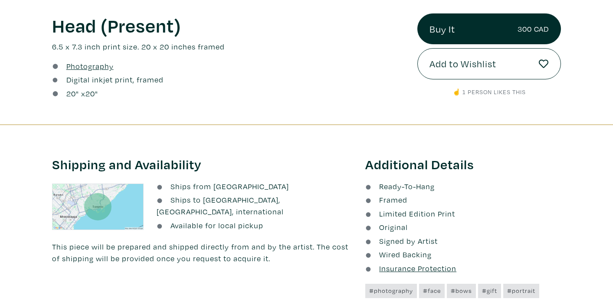
scroll to position [341, 0]
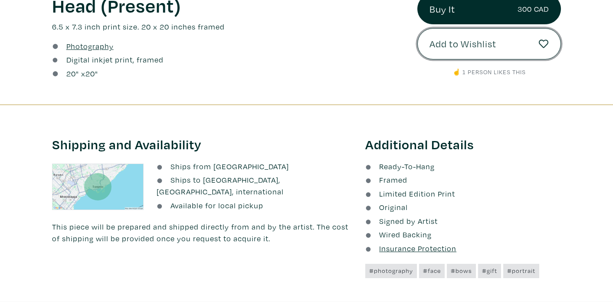
click at [446, 51] on button "Add to Wishlist" at bounding box center [489, 43] width 144 height 31
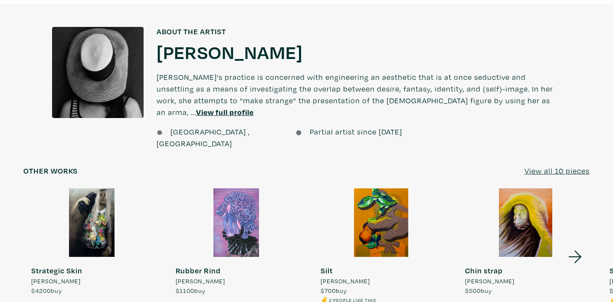
scroll to position [664, 0]
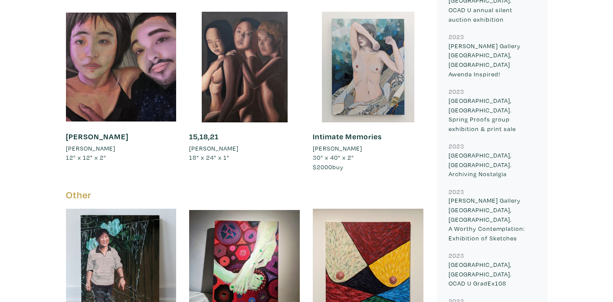
scroll to position [567, 0]
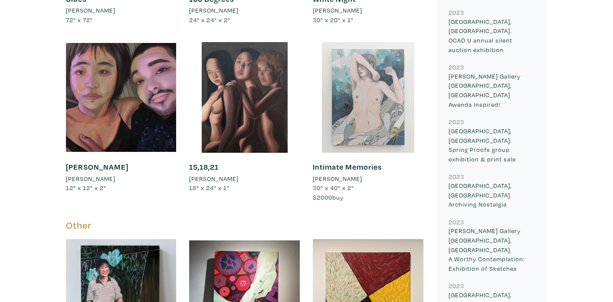
click at [358, 89] on div at bounding box center [368, 97] width 111 height 111
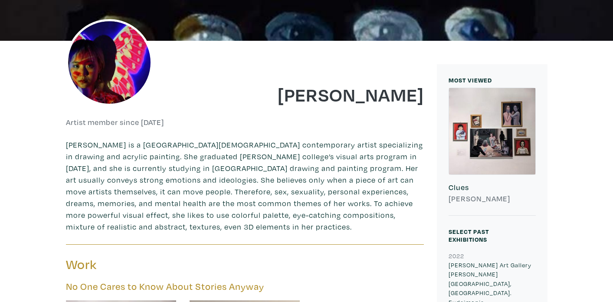
scroll to position [130, 0]
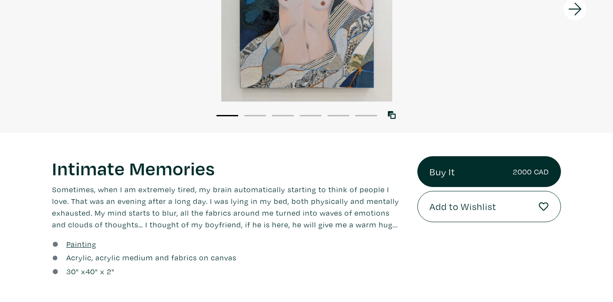
scroll to position [184, 0]
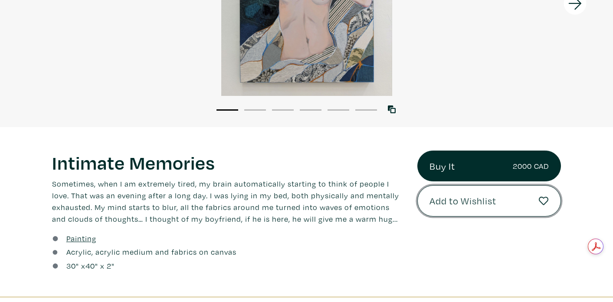
click at [430, 199] on span "Add to Wishlist" at bounding box center [462, 200] width 67 height 15
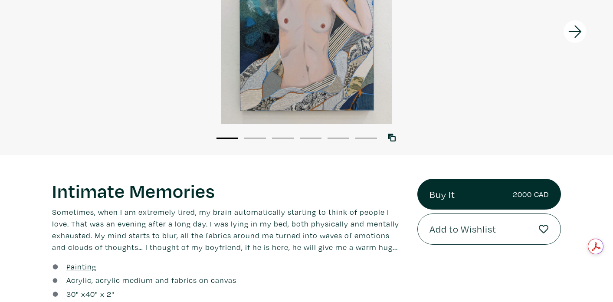
scroll to position [127, 0]
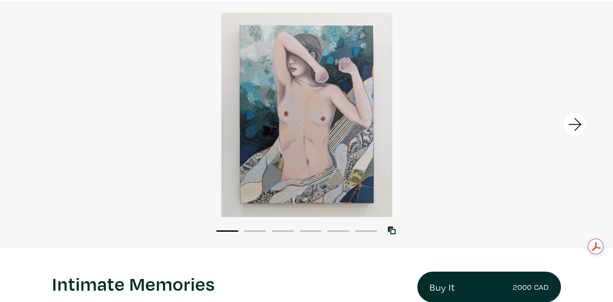
scroll to position [67, 0]
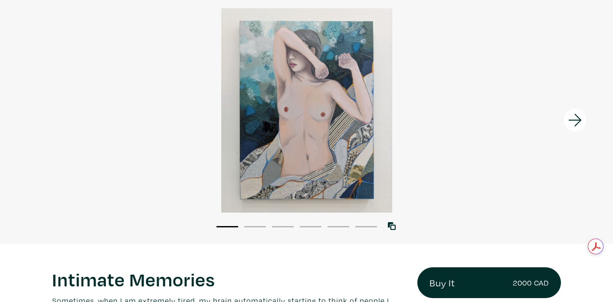
click at [571, 115] on icon at bounding box center [574, 119] width 29 height 23
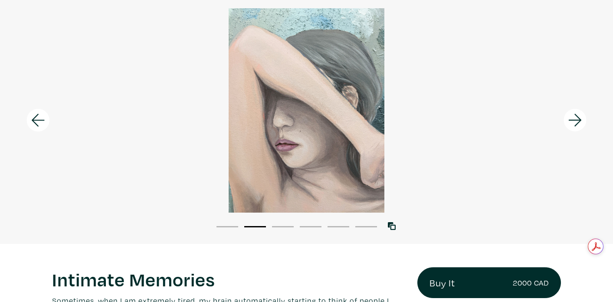
click at [571, 115] on icon at bounding box center [574, 119] width 29 height 23
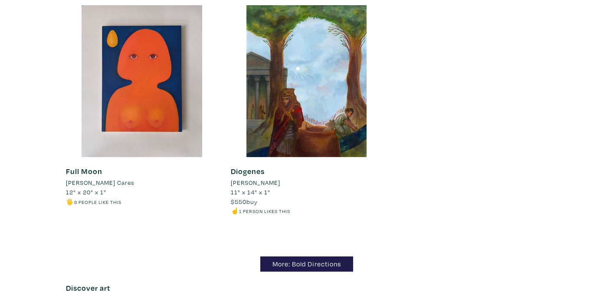
scroll to position [7473, 0]
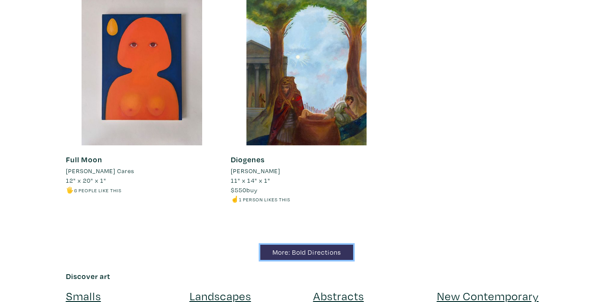
click at [278, 245] on link "More: Bold Directions" at bounding box center [306, 252] width 93 height 15
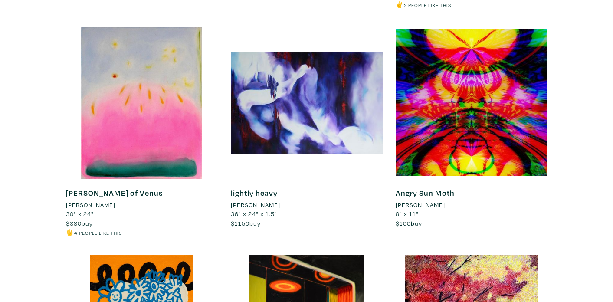
scroll to position [1283, 0]
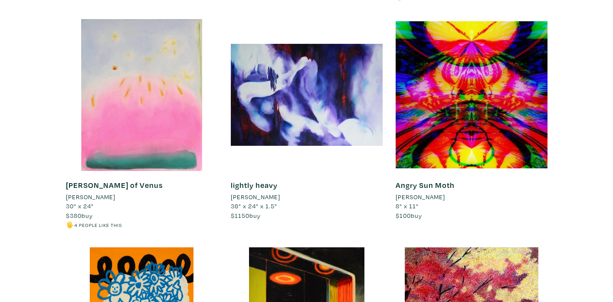
click at [188, 113] on div at bounding box center [142, 95] width 152 height 152
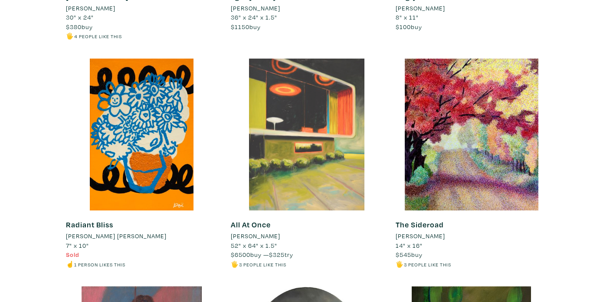
scroll to position [1471, 0]
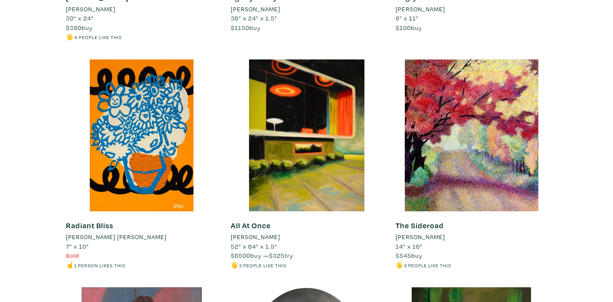
click at [406, 237] on li "[PERSON_NAME]" at bounding box center [420, 237] width 49 height 10
click at [96, 236] on li "[PERSON_NAME] [PERSON_NAME]" at bounding box center [116, 237] width 101 height 10
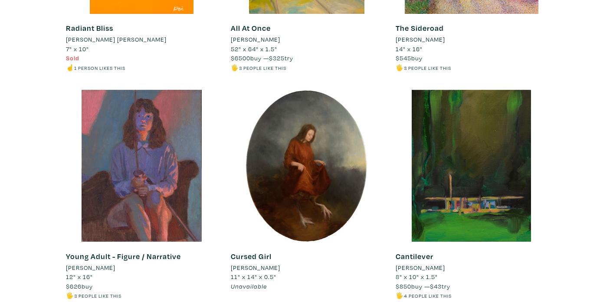
scroll to position [1705, 0]
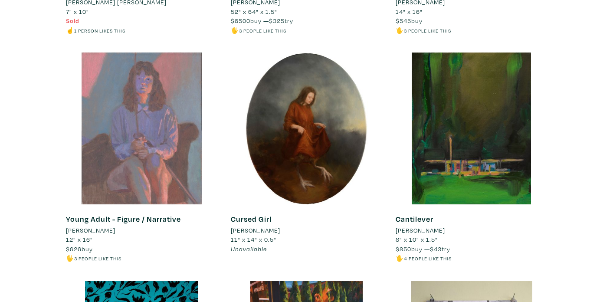
click at [118, 189] on div at bounding box center [142, 128] width 152 height 152
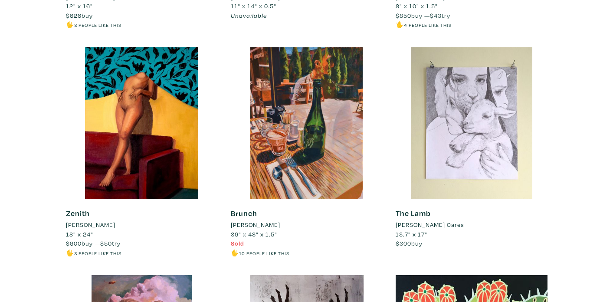
scroll to position [1945, 0]
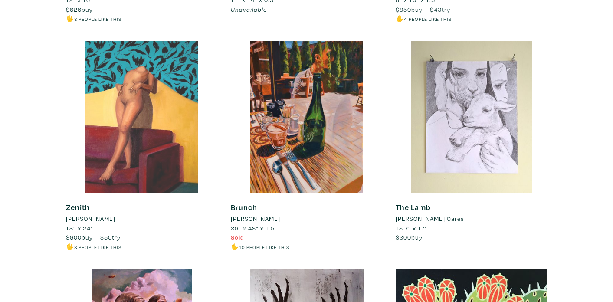
click at [130, 179] on div at bounding box center [142, 117] width 152 height 152
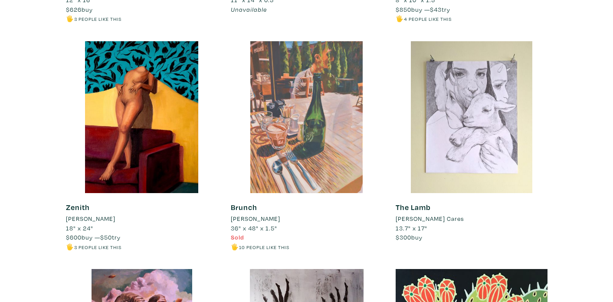
click at [319, 96] on div at bounding box center [307, 117] width 152 height 152
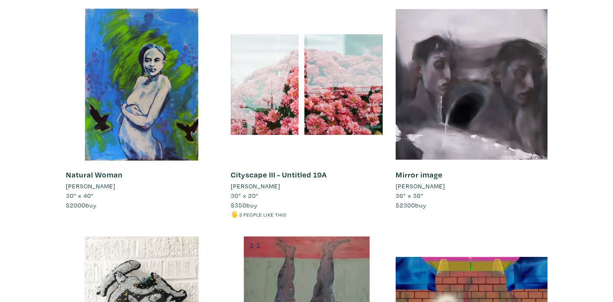
scroll to position [4930, 0]
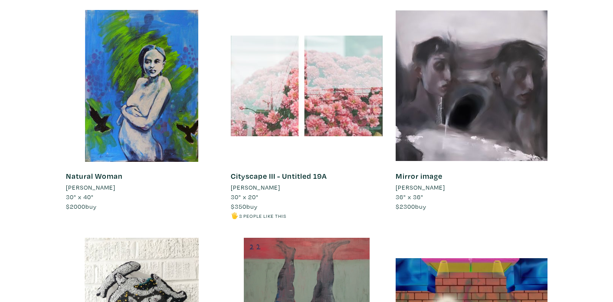
click at [298, 111] on div at bounding box center [307, 86] width 152 height 152
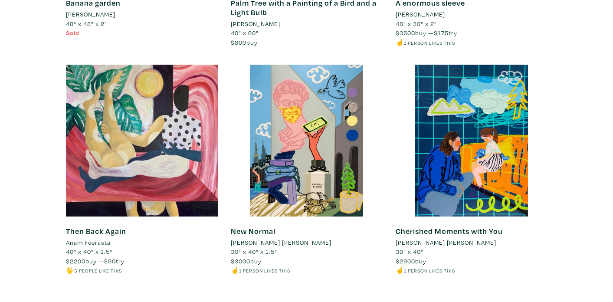
scroll to position [8313, 0]
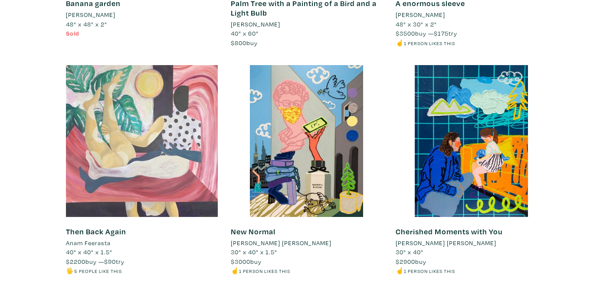
click at [131, 111] on div at bounding box center [142, 141] width 152 height 152
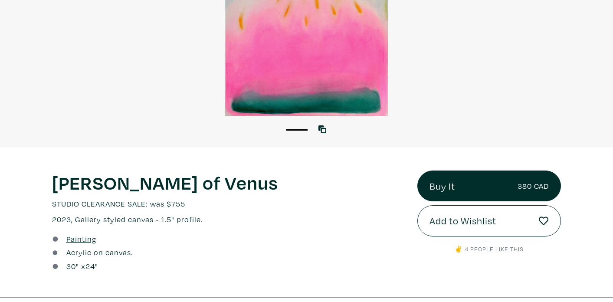
scroll to position [174, 0]
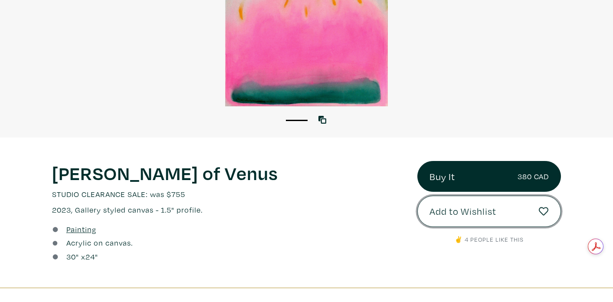
click at [453, 217] on span "Add to Wishlist" at bounding box center [462, 211] width 67 height 15
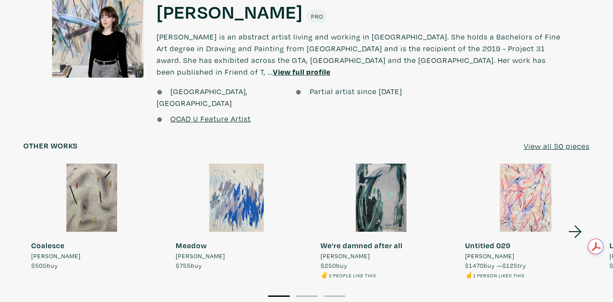
scroll to position [713, 0]
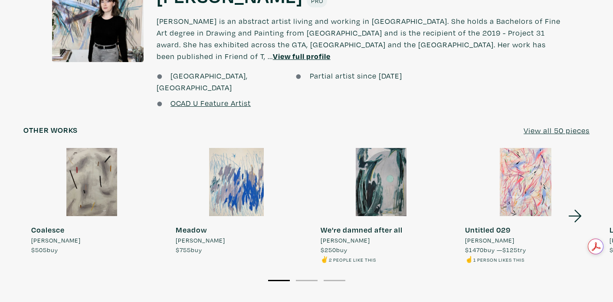
click at [567, 125] on u "View all 50 pieces" at bounding box center [557, 130] width 66 height 10
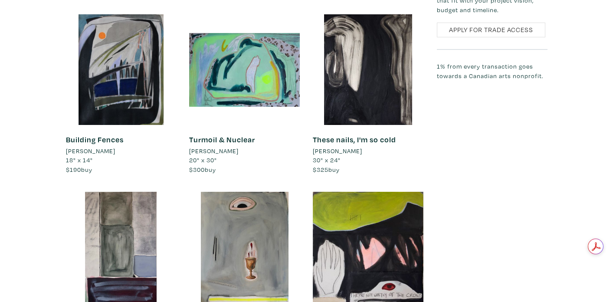
scroll to position [2209, 0]
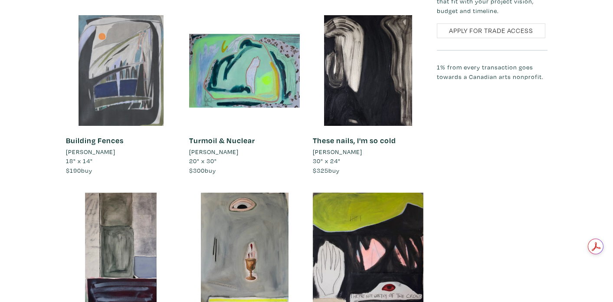
click at [132, 92] on div at bounding box center [121, 70] width 111 height 111
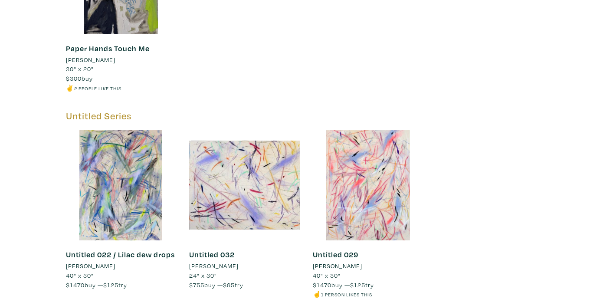
scroll to position [3244, 0]
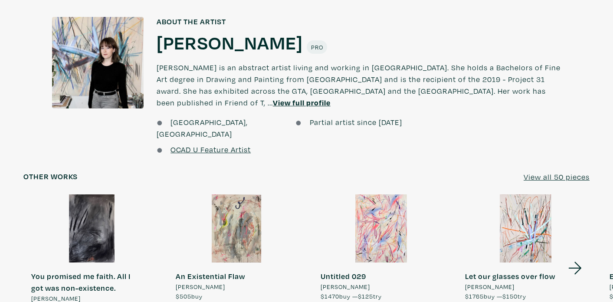
scroll to position [642, 0]
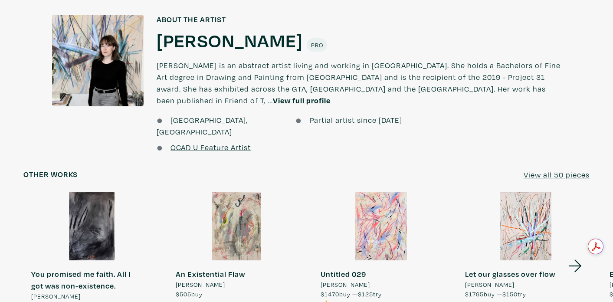
click at [373, 192] on div at bounding box center [381, 226] width 137 height 69
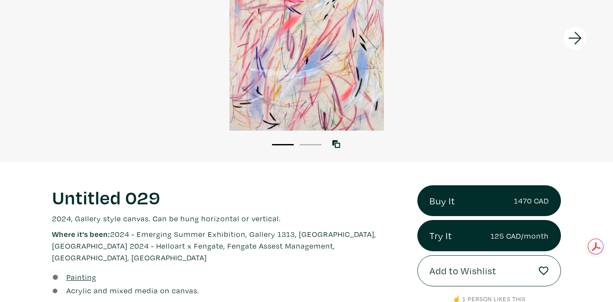
scroll to position [154, 0]
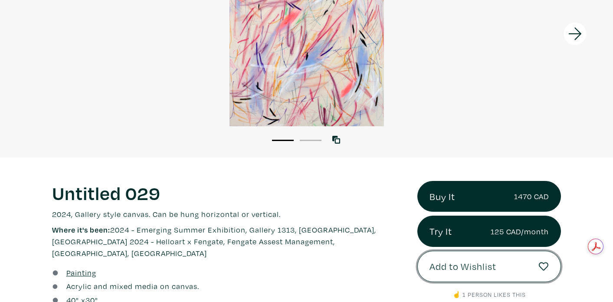
click at [433, 270] on span "Add to Wishlist" at bounding box center [462, 266] width 67 height 15
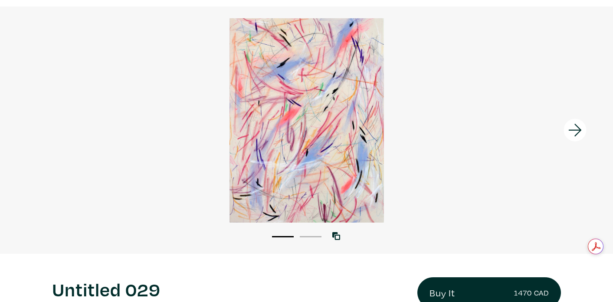
scroll to position [84, 0]
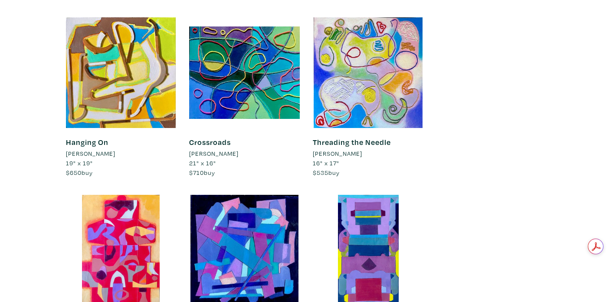
scroll to position [2456, 0]
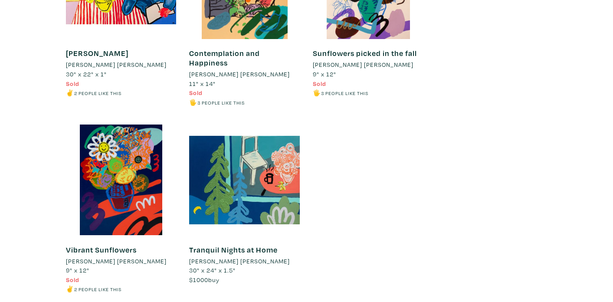
scroll to position [3021, 0]
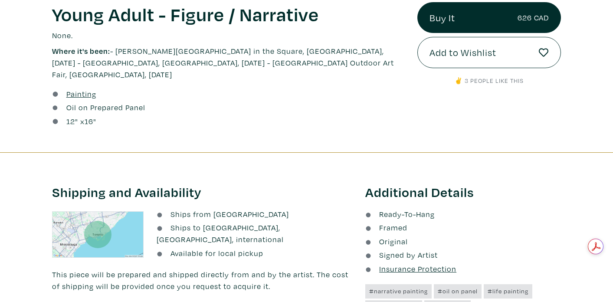
scroll to position [345, 0]
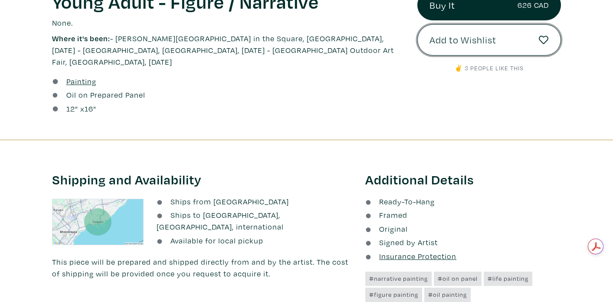
click at [444, 40] on span "Add to Wishlist" at bounding box center [462, 40] width 67 height 15
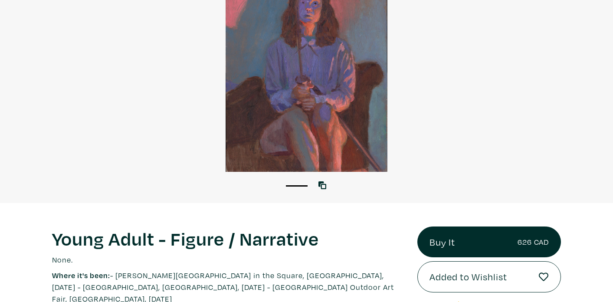
scroll to position [125, 0]
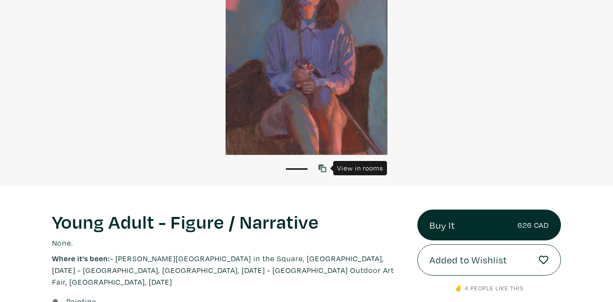
click at [324, 169] on icon at bounding box center [322, 168] width 8 height 8
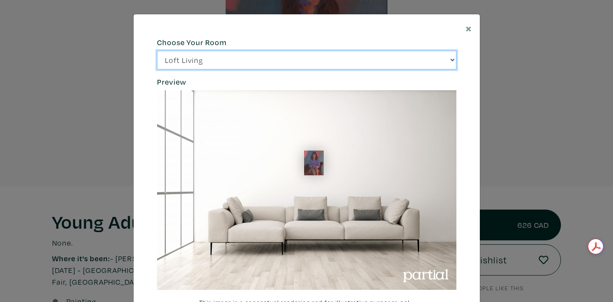
click at [361, 59] on select "Loft Living Bright Bedroom City Office Gallery Space Modern Lounge" at bounding box center [306, 60] width 299 height 19
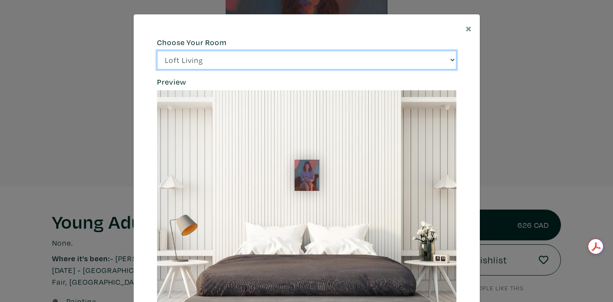
click at [334, 56] on select "Loft Living Bright Bedroom City Office Gallery Space Modern Lounge" at bounding box center [306, 60] width 299 height 19
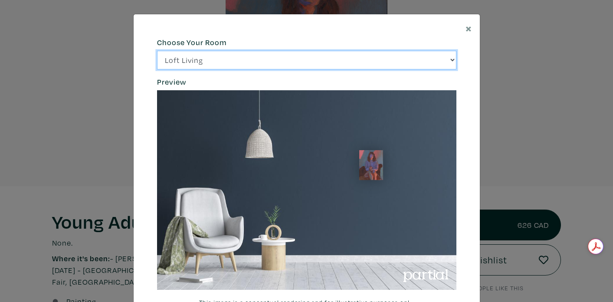
click at [326, 62] on select "Loft Living Bright Bedroom City Office Gallery Space Modern Lounge" at bounding box center [306, 60] width 299 height 19
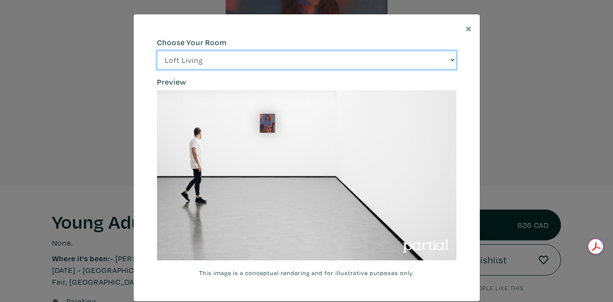
click at [309, 57] on select "Loft Living Bright Bedroom City Office Gallery Space Modern Lounge" at bounding box center [306, 60] width 299 height 19
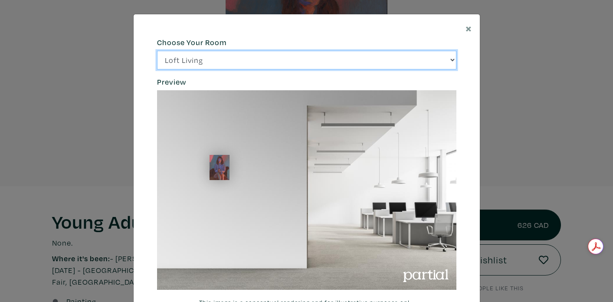
click at [297, 69] on select "Loft Living Bright Bedroom City Office Gallery Space Modern Lounge" at bounding box center [306, 60] width 299 height 19
select select "/thumb/phpThumb.php?src=https%3A%2F%2Flabs.partial.gallery%2Fprojects%2Frenderi…"
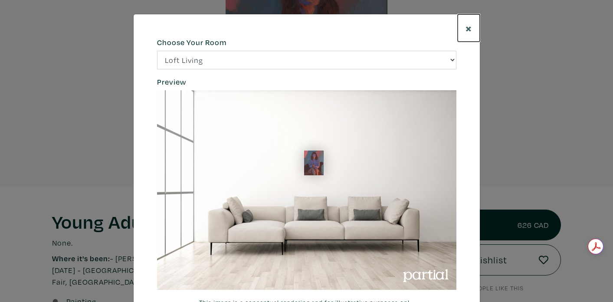
click at [470, 29] on span "×" at bounding box center [468, 27] width 7 height 15
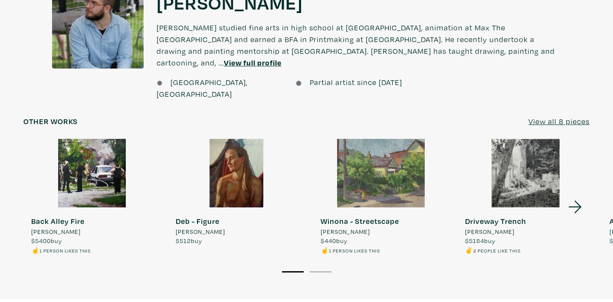
scroll to position [720, 0]
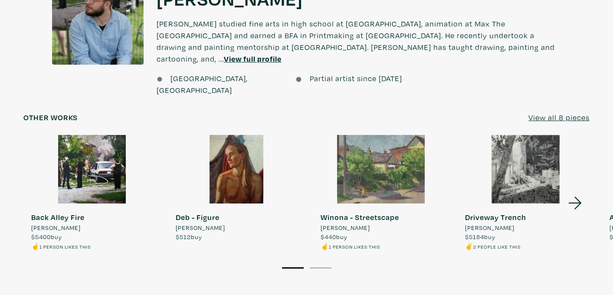
click at [550, 112] on u "View all 8 pieces" at bounding box center [558, 117] width 61 height 10
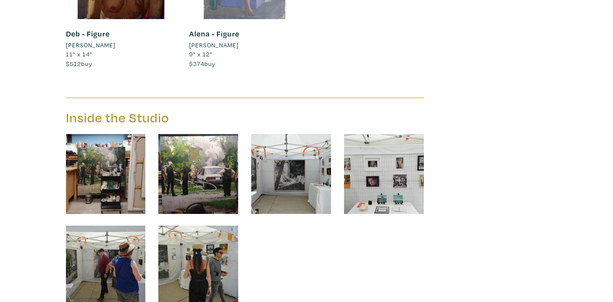
scroll to position [1015, 0]
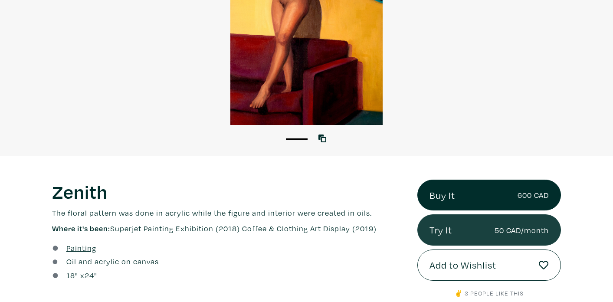
scroll to position [156, 0]
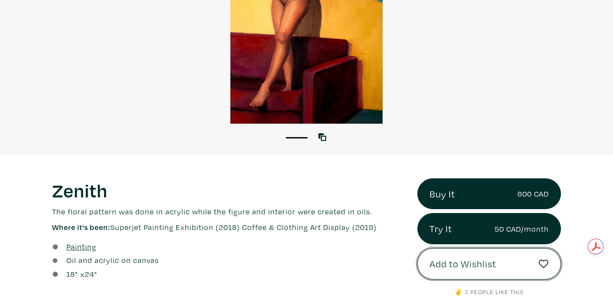
click at [452, 262] on span "Add to Wishlist" at bounding box center [462, 263] width 67 height 15
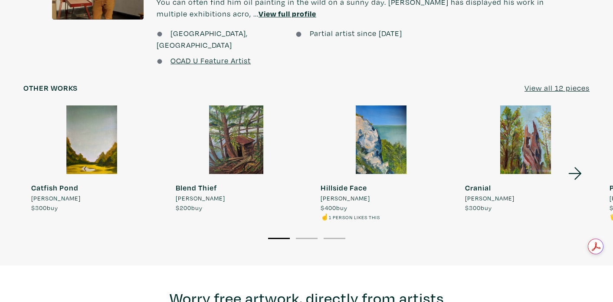
scroll to position [765, 0]
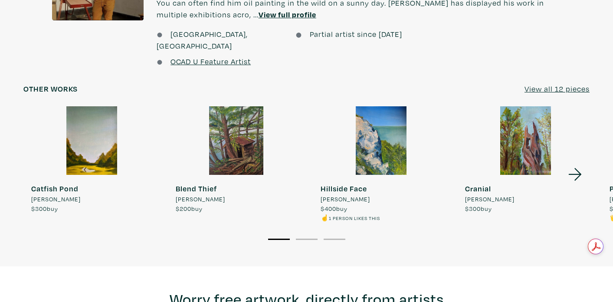
click at [554, 84] on u "View all 12 pieces" at bounding box center [556, 89] width 65 height 10
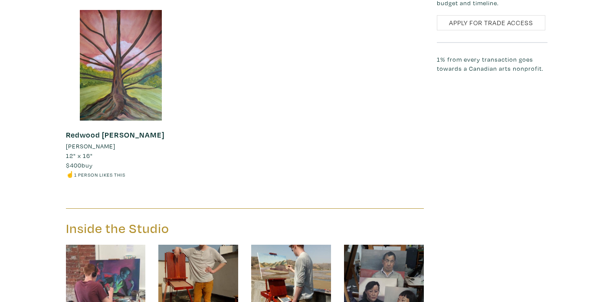
scroll to position [1198, 0]
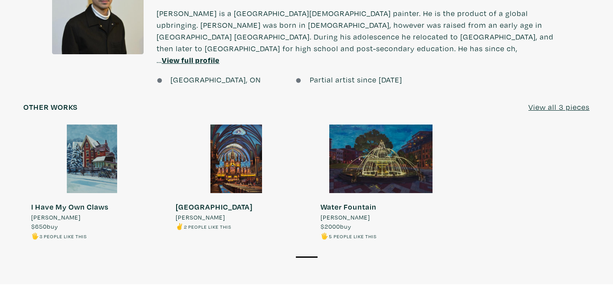
scroll to position [666, 0]
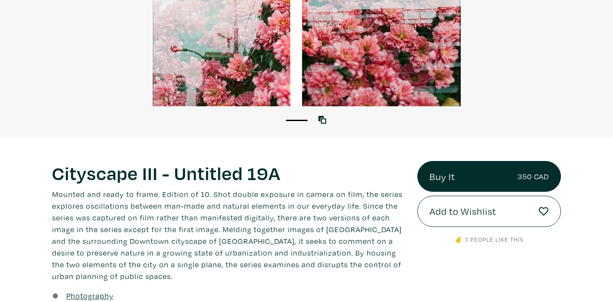
scroll to position [175, 0]
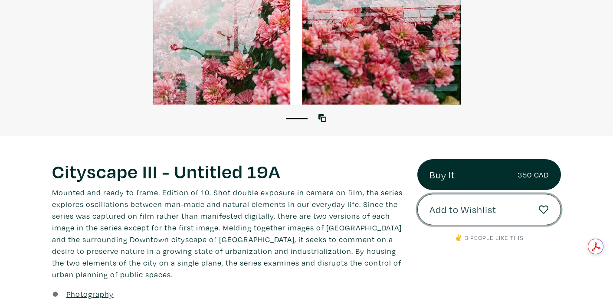
click at [429, 204] on button "Add to Wishlist" at bounding box center [489, 209] width 144 height 31
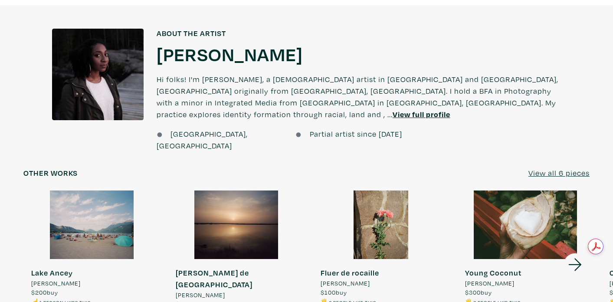
scroll to position [688, 0]
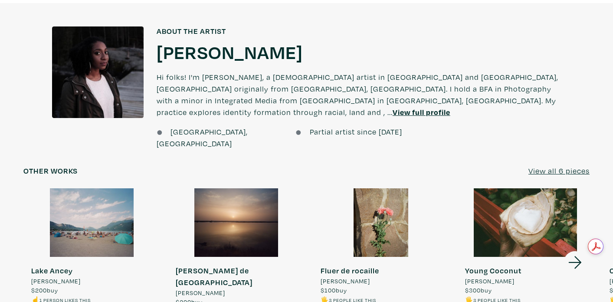
click at [549, 166] on u "View all 6 pieces" at bounding box center [558, 171] width 61 height 10
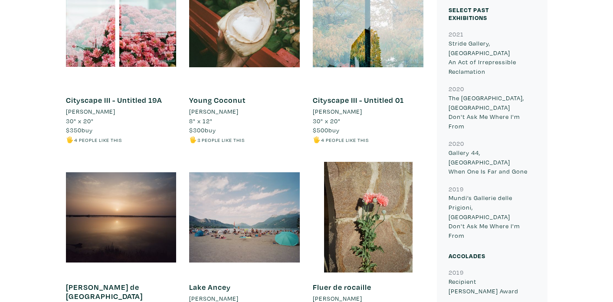
scroll to position [406, 0]
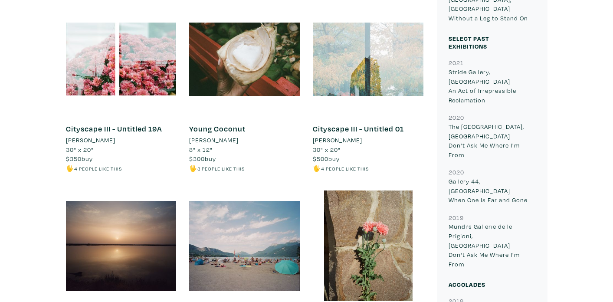
click at [375, 56] on div at bounding box center [368, 59] width 111 height 111
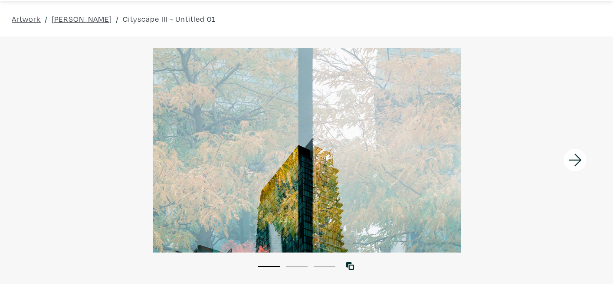
scroll to position [31, 0]
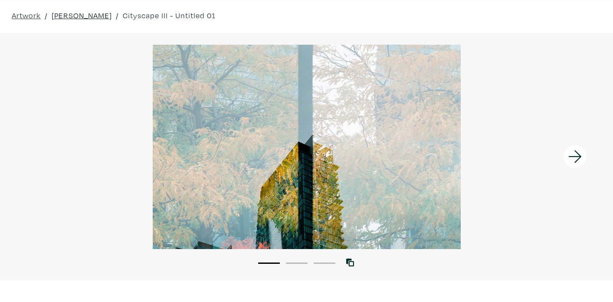
click at [61, 16] on link "[PERSON_NAME]" at bounding box center [82, 16] width 60 height 12
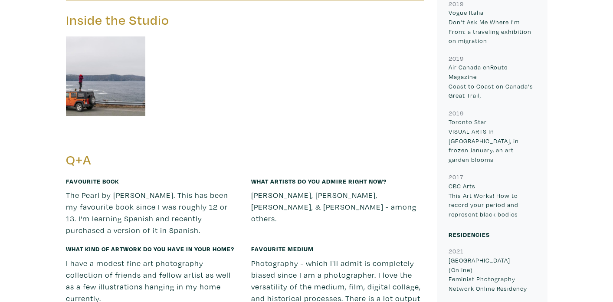
scroll to position [805, 0]
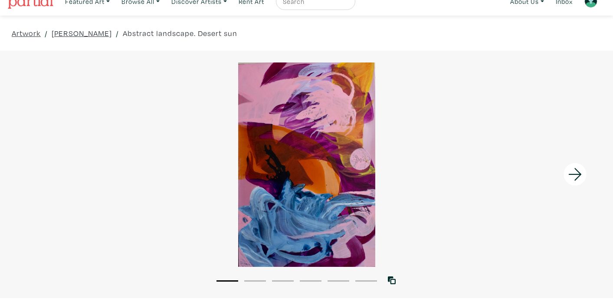
scroll to position [14, 0]
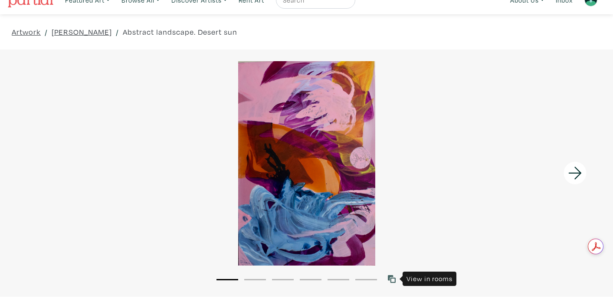
click at [394, 279] on icon at bounding box center [392, 279] width 8 height 8
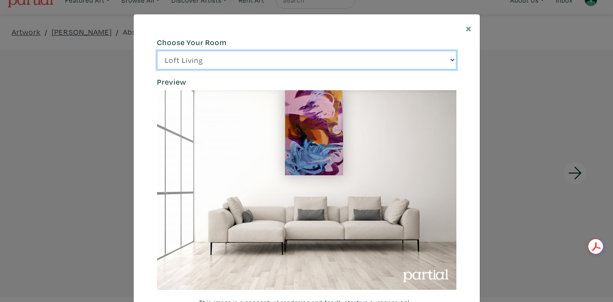
click at [328, 59] on select "Loft Living Bright Bedroom City Office Gallery Space Modern Lounge" at bounding box center [306, 60] width 299 height 19
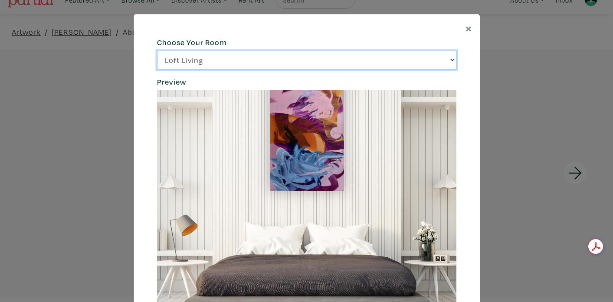
click at [389, 66] on select "Loft Living Bright Bedroom City Office Gallery Space Modern Lounge" at bounding box center [306, 60] width 299 height 19
select select "/thumb/phpThumb.php?src=https%3A%2F%2Flabs.partial.gallery%2Fprojects%2Frenderi…"
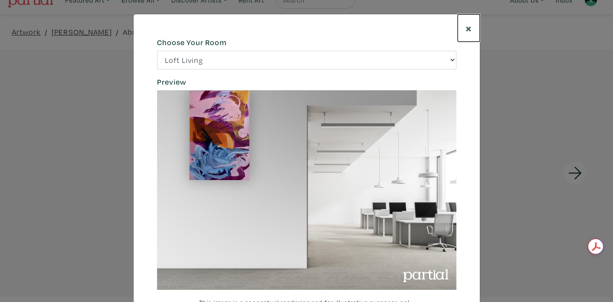
click at [471, 29] on span "×" at bounding box center [468, 27] width 7 height 15
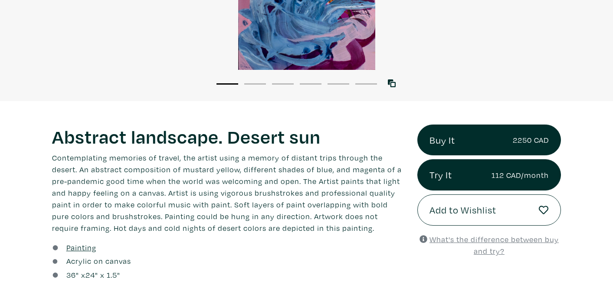
scroll to position [210, 0]
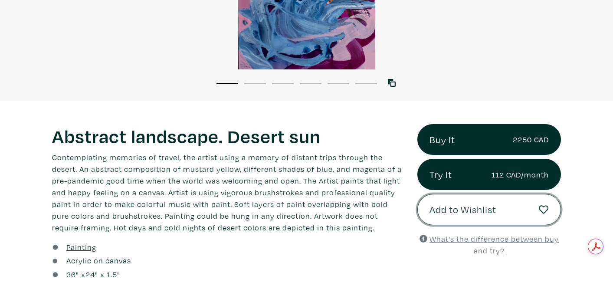
click at [456, 200] on button "Add to Wishlist" at bounding box center [489, 209] width 144 height 31
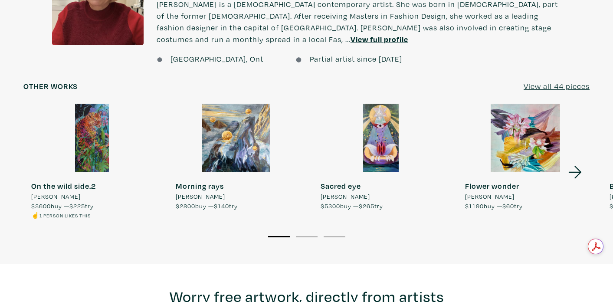
scroll to position [757, 0]
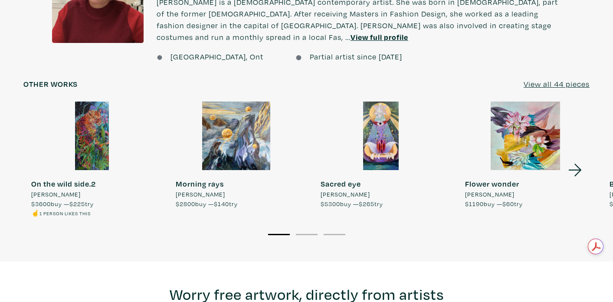
click at [508, 150] on div at bounding box center [525, 136] width 137 height 69
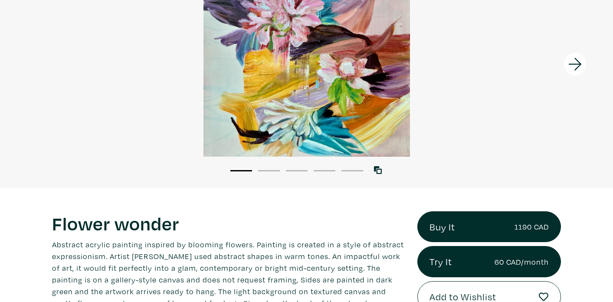
scroll to position [117, 0]
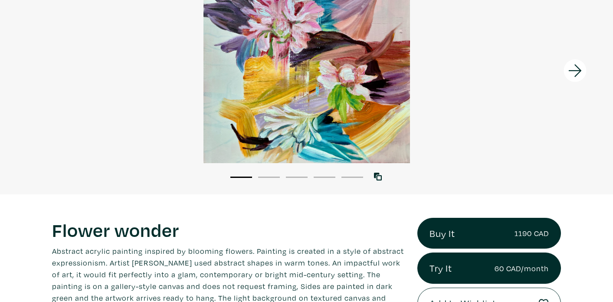
click at [578, 78] on icon at bounding box center [574, 70] width 29 height 23
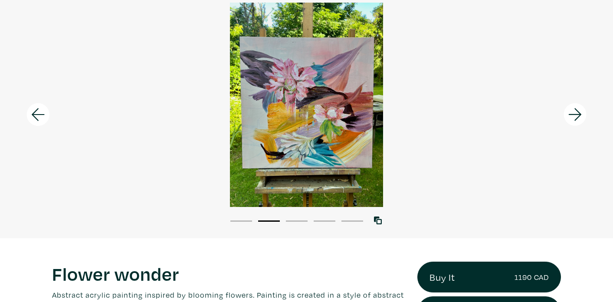
scroll to position [62, 0]
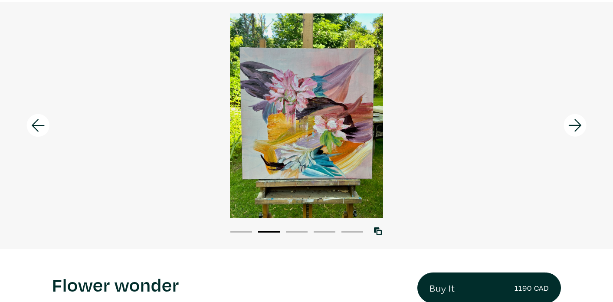
click at [576, 127] on icon at bounding box center [574, 125] width 29 height 23
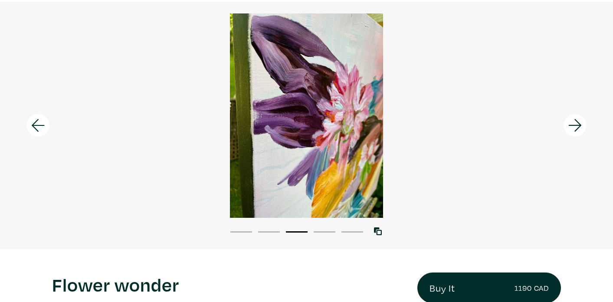
click at [576, 127] on icon at bounding box center [574, 125] width 29 height 23
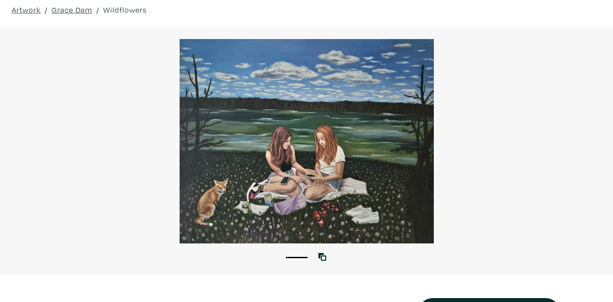
scroll to position [85, 0]
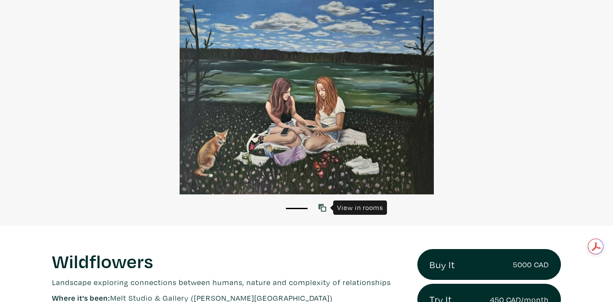
click at [322, 210] on icon at bounding box center [322, 208] width 8 height 8
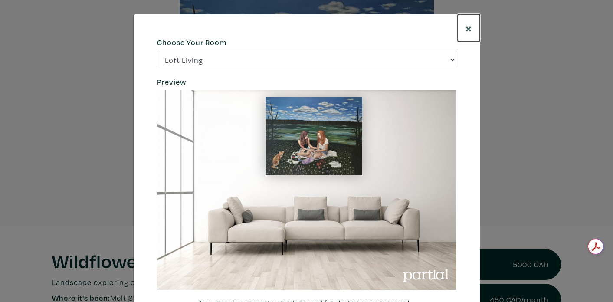
click at [472, 30] on span "×" at bounding box center [468, 27] width 7 height 15
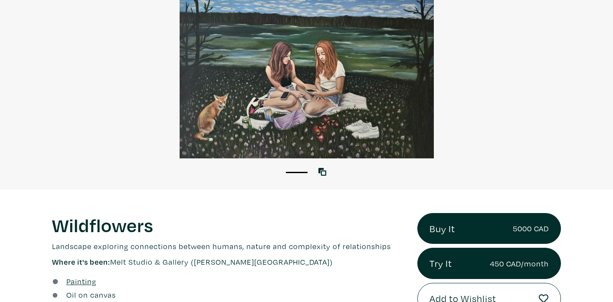
scroll to position [144, 0]
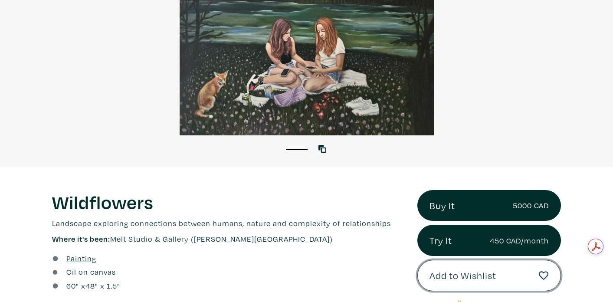
click at [430, 269] on span "Add to Wishlist" at bounding box center [462, 275] width 67 height 15
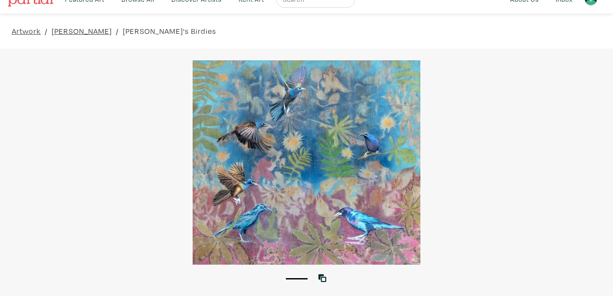
scroll to position [21, 0]
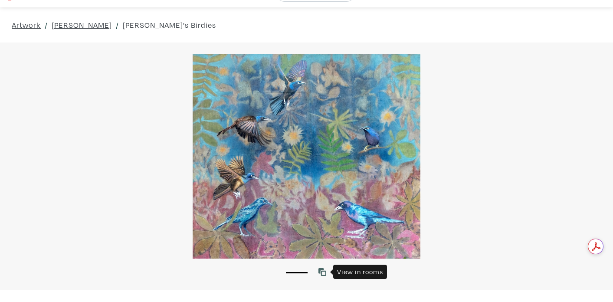
click at [321, 267] on link at bounding box center [324, 272] width 12 height 12
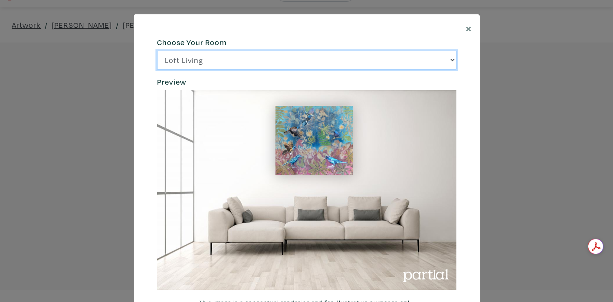
click at [380, 59] on select "Loft Living Bright Bedroom City Office Gallery Space Modern Lounge" at bounding box center [306, 60] width 299 height 19
select select "/thumb/phpThumb.php?src=https%3A%2F%2Flabs.partial.gallery%2Fprojects%2Frenderi…"
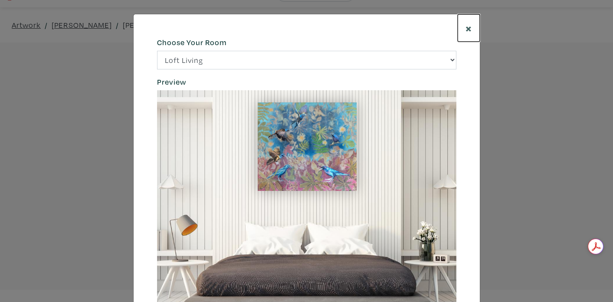
click at [468, 27] on span "×" at bounding box center [468, 27] width 7 height 15
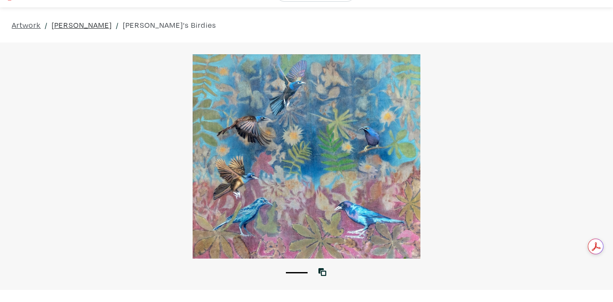
click at [71, 27] on link "Rose L. Williams" at bounding box center [82, 25] width 60 height 12
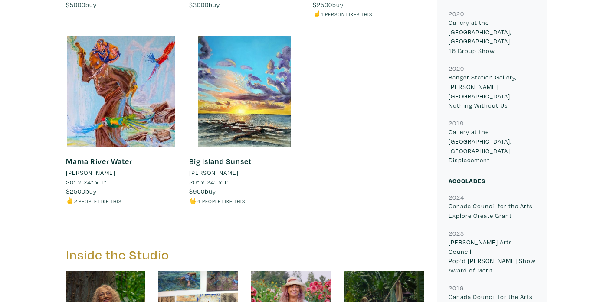
scroll to position [1106, 0]
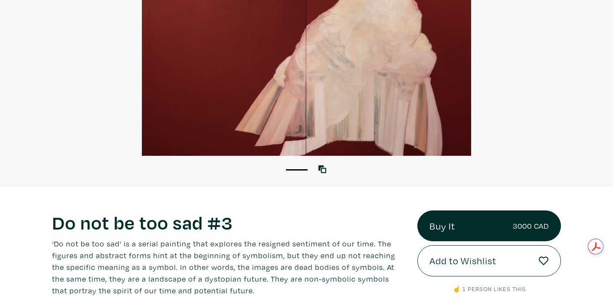
scroll to position [193, 0]
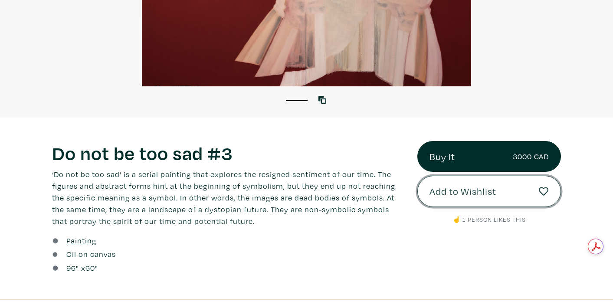
click at [459, 199] on button "Add to Wishlist" at bounding box center [489, 191] width 144 height 31
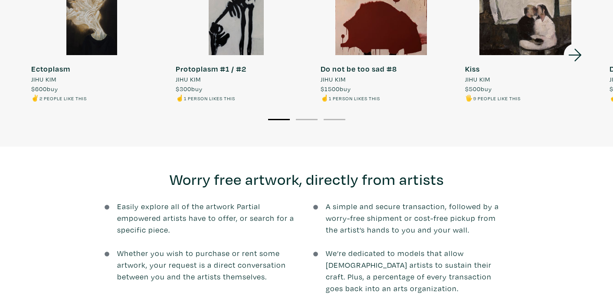
scroll to position [876, 0]
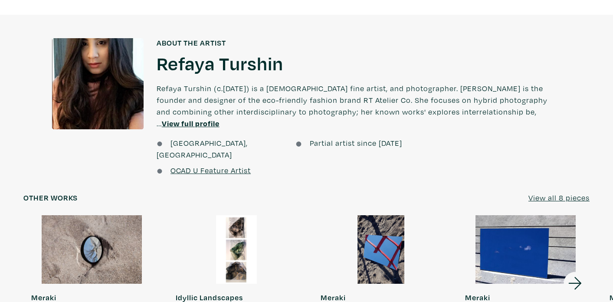
scroll to position [686, 0]
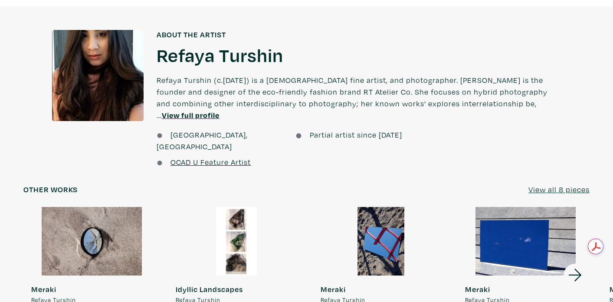
click at [539, 184] on u "View all 8 pieces" at bounding box center [558, 189] width 61 height 10
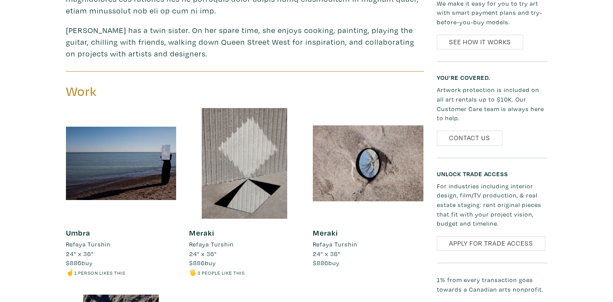
scroll to position [686, 0]
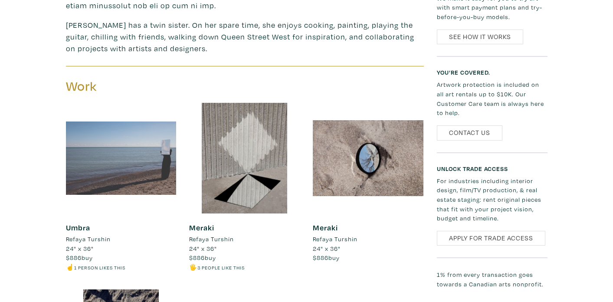
click at [159, 162] on div at bounding box center [121, 158] width 111 height 111
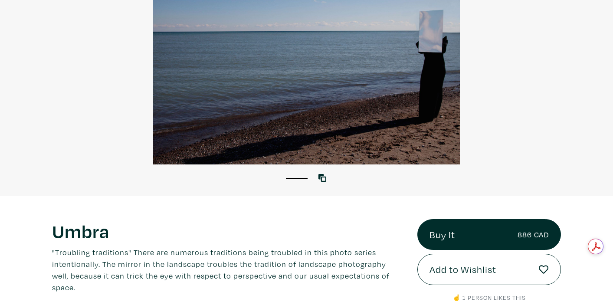
scroll to position [152, 0]
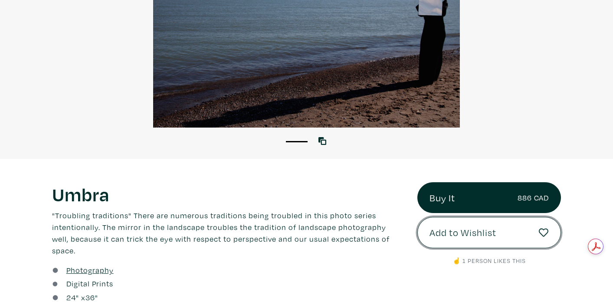
click at [429, 226] on button "Add to Wishlist" at bounding box center [489, 232] width 144 height 31
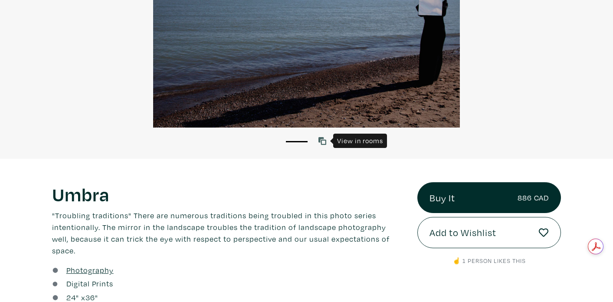
click at [326, 137] on icon at bounding box center [322, 141] width 8 height 8
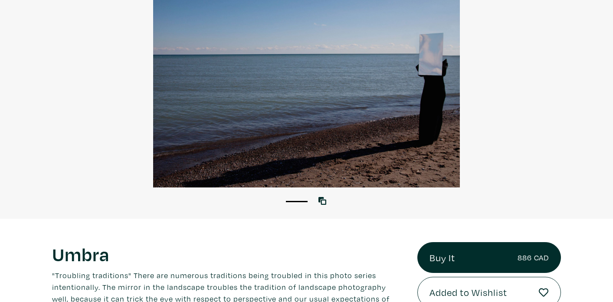
scroll to position [108, 0]
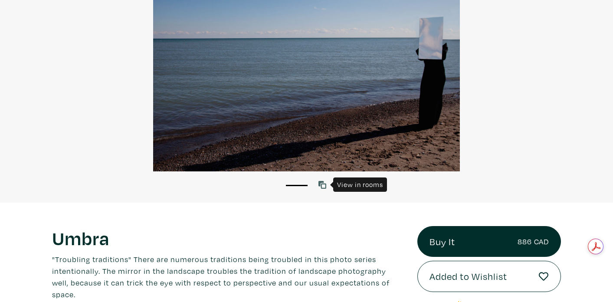
click at [323, 182] on icon at bounding box center [322, 185] width 8 height 8
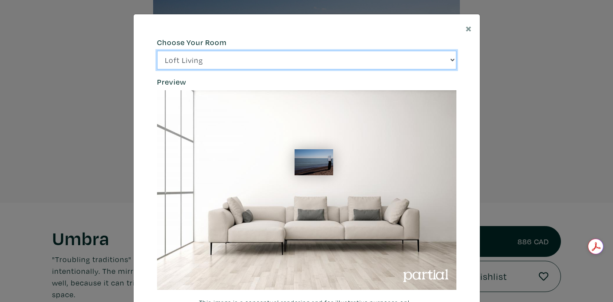
click at [318, 63] on select "Loft Living Bright Bedroom City Office Gallery Space Modern Lounge" at bounding box center [306, 60] width 299 height 19
select select "/thumb/phpThumb.php?src=https%3A%2F%2Flabs.partial.gallery%2Fprojects%2Frenderi…"
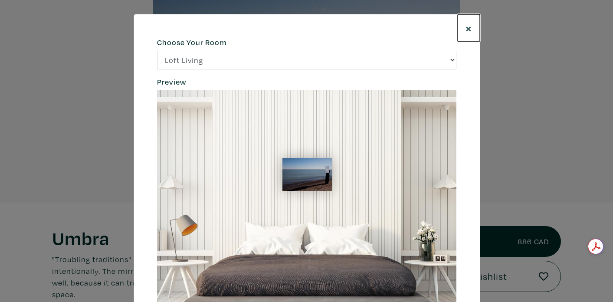
click at [468, 30] on span "×" at bounding box center [468, 27] width 7 height 15
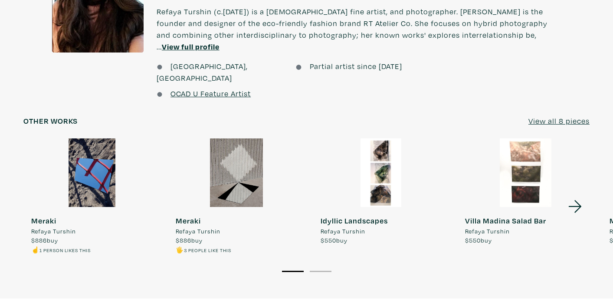
scroll to position [765, 0]
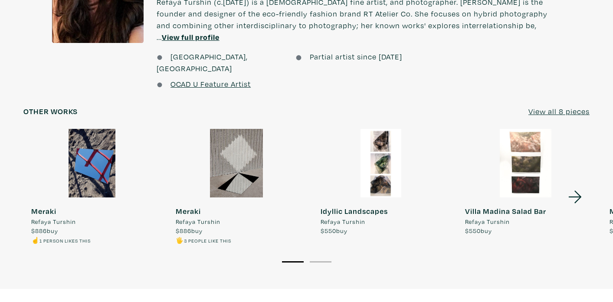
click at [545, 106] on u "View all 8 pieces" at bounding box center [558, 111] width 61 height 10
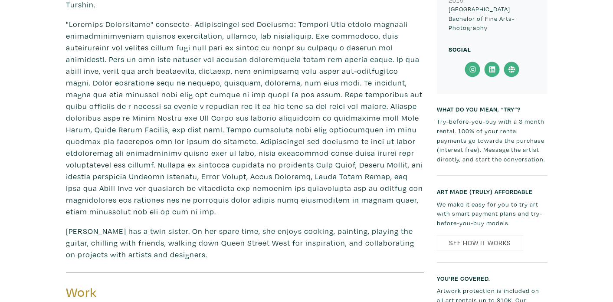
scroll to position [488, 0]
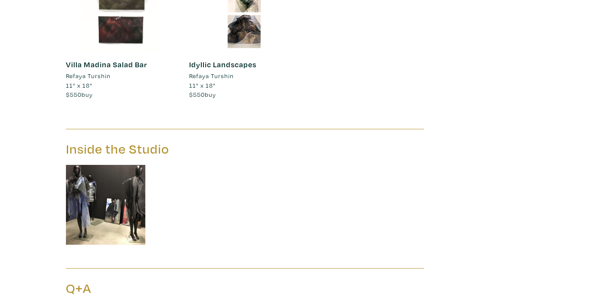
scroll to position [1254, 0]
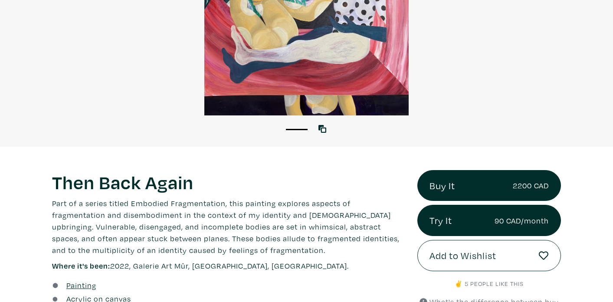
scroll to position [185, 0]
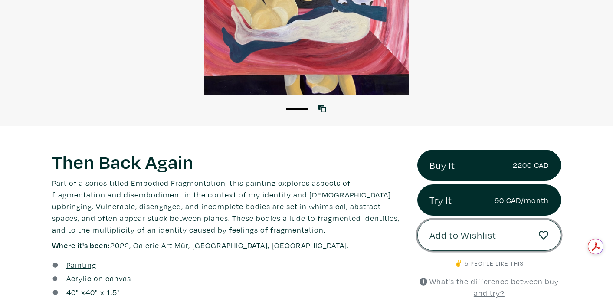
click at [433, 236] on span "Add to Wishlist" at bounding box center [462, 235] width 67 height 15
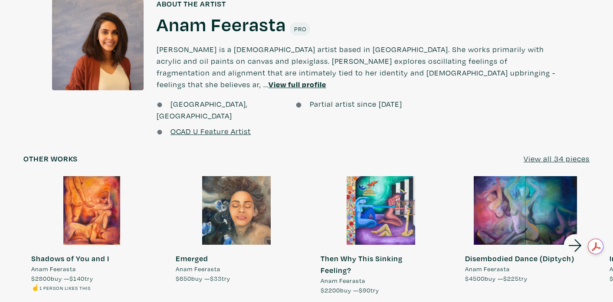
scroll to position [713, 0]
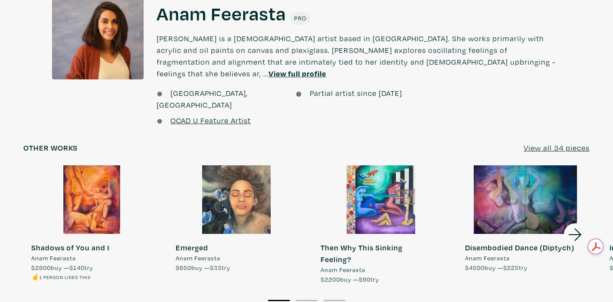
click at [537, 142] on link "View all 34 pieces" at bounding box center [557, 148] width 66 height 12
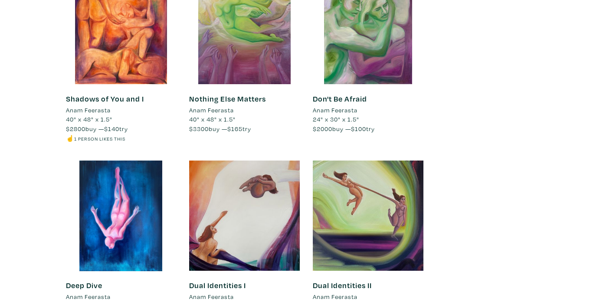
scroll to position [2705, 0]
